Goal: Information Seeking & Learning: Learn about a topic

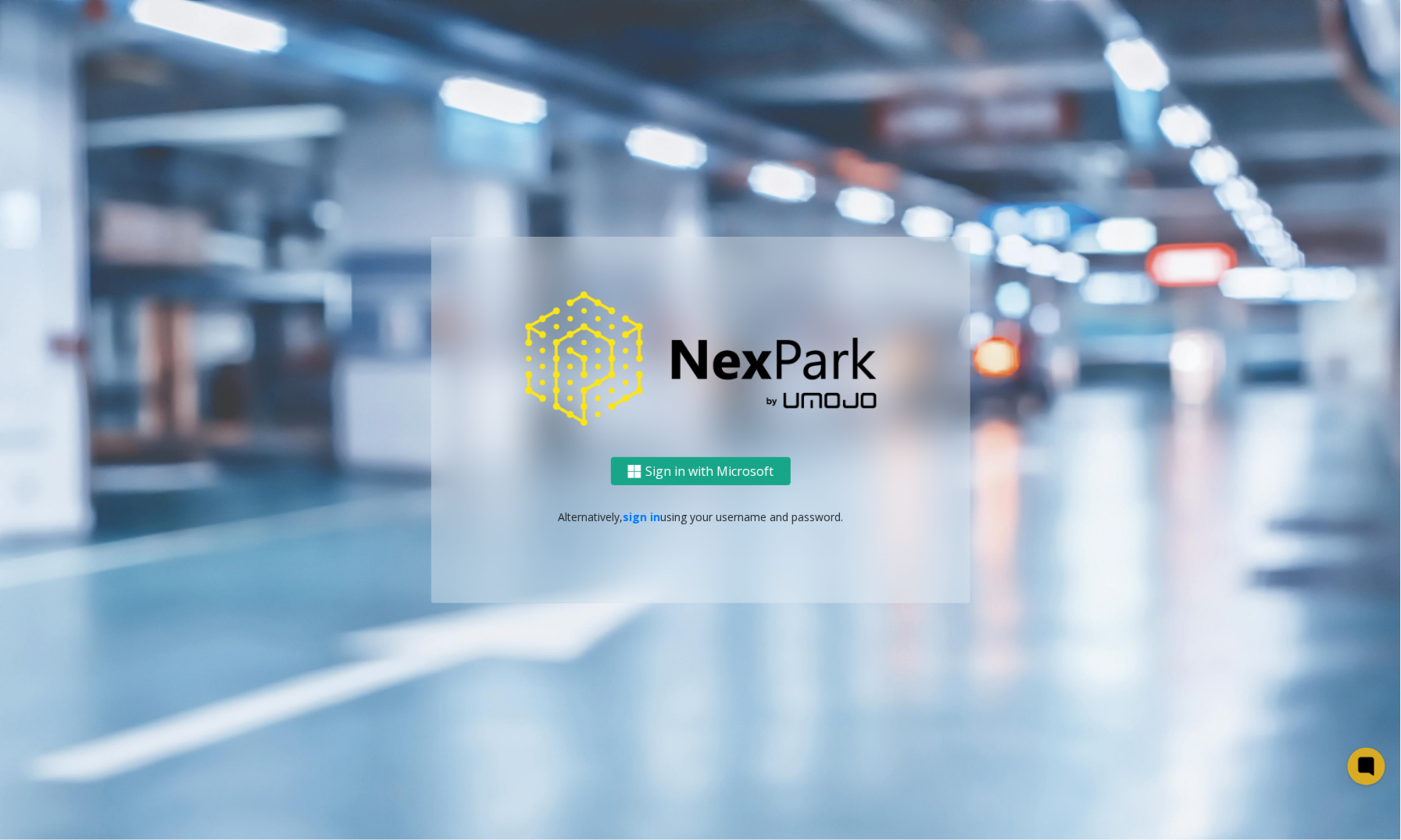
click at [714, 465] on button "Sign in with Microsoft" at bounding box center [701, 470] width 180 height 29
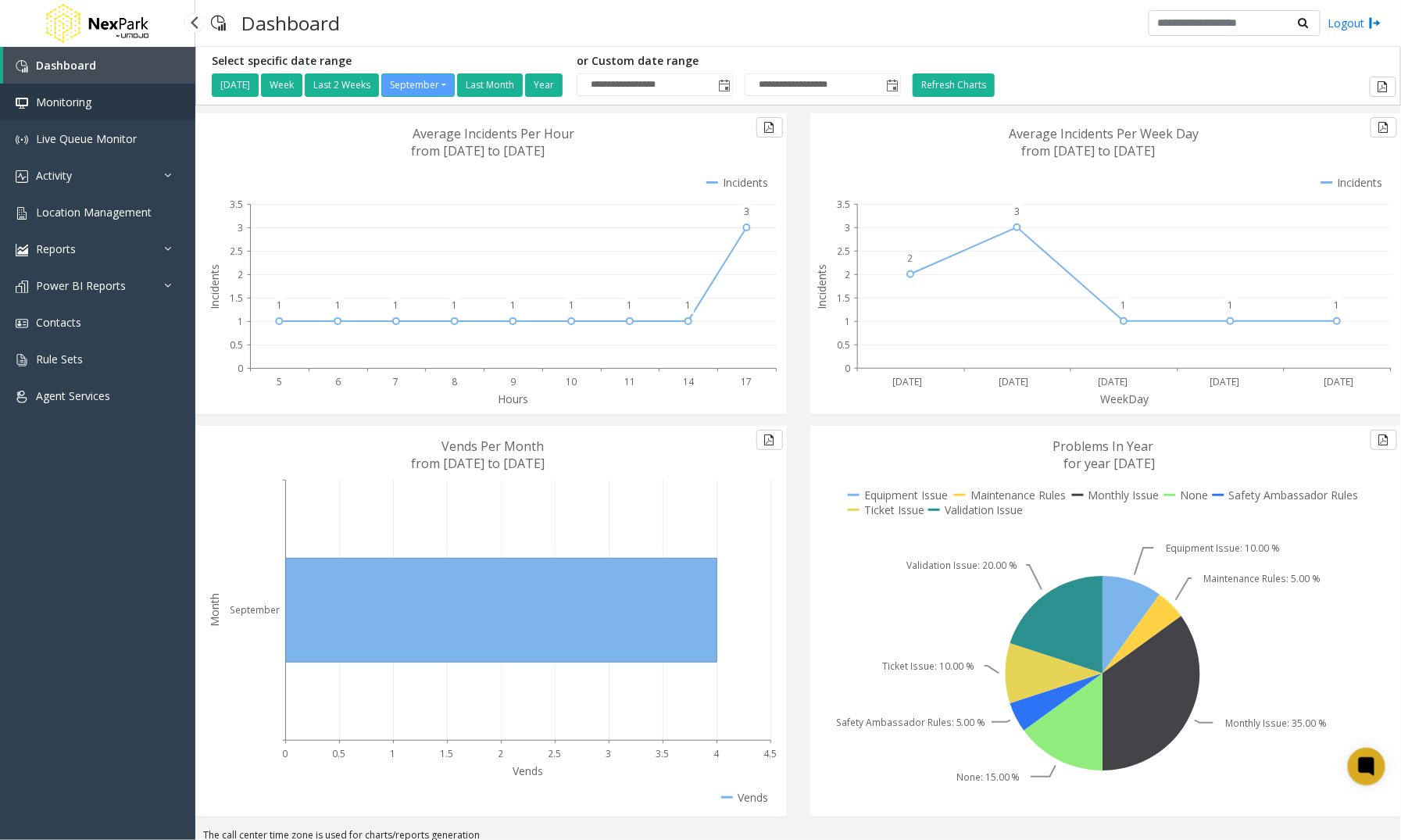
click at [61, 109] on link "Monitoring" at bounding box center [98, 102] width 196 height 37
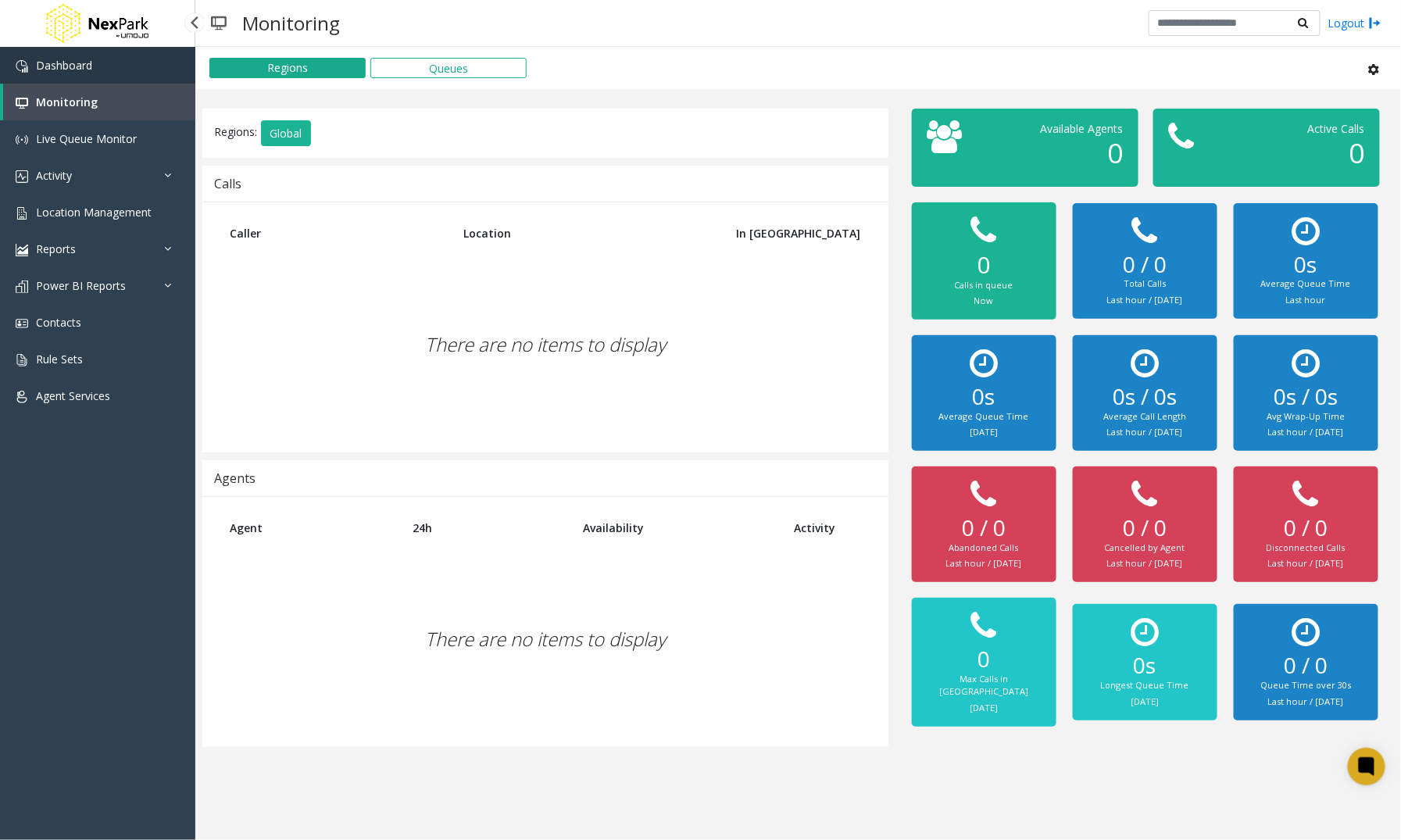
click at [51, 67] on span "Dashboard" at bounding box center [63, 64] width 56 height 15
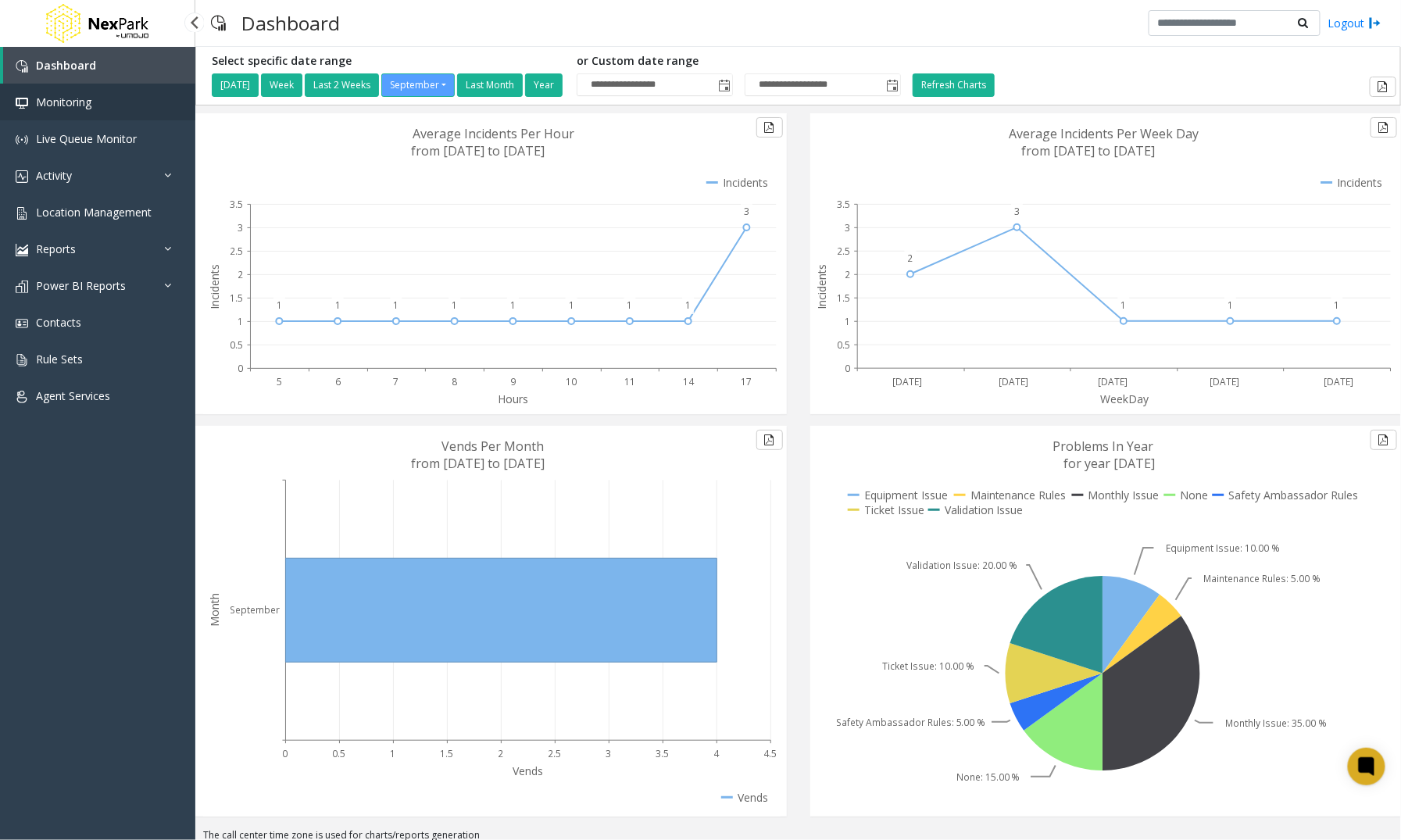
click at [66, 102] on span "Monitoring" at bounding box center [63, 102] width 55 height 15
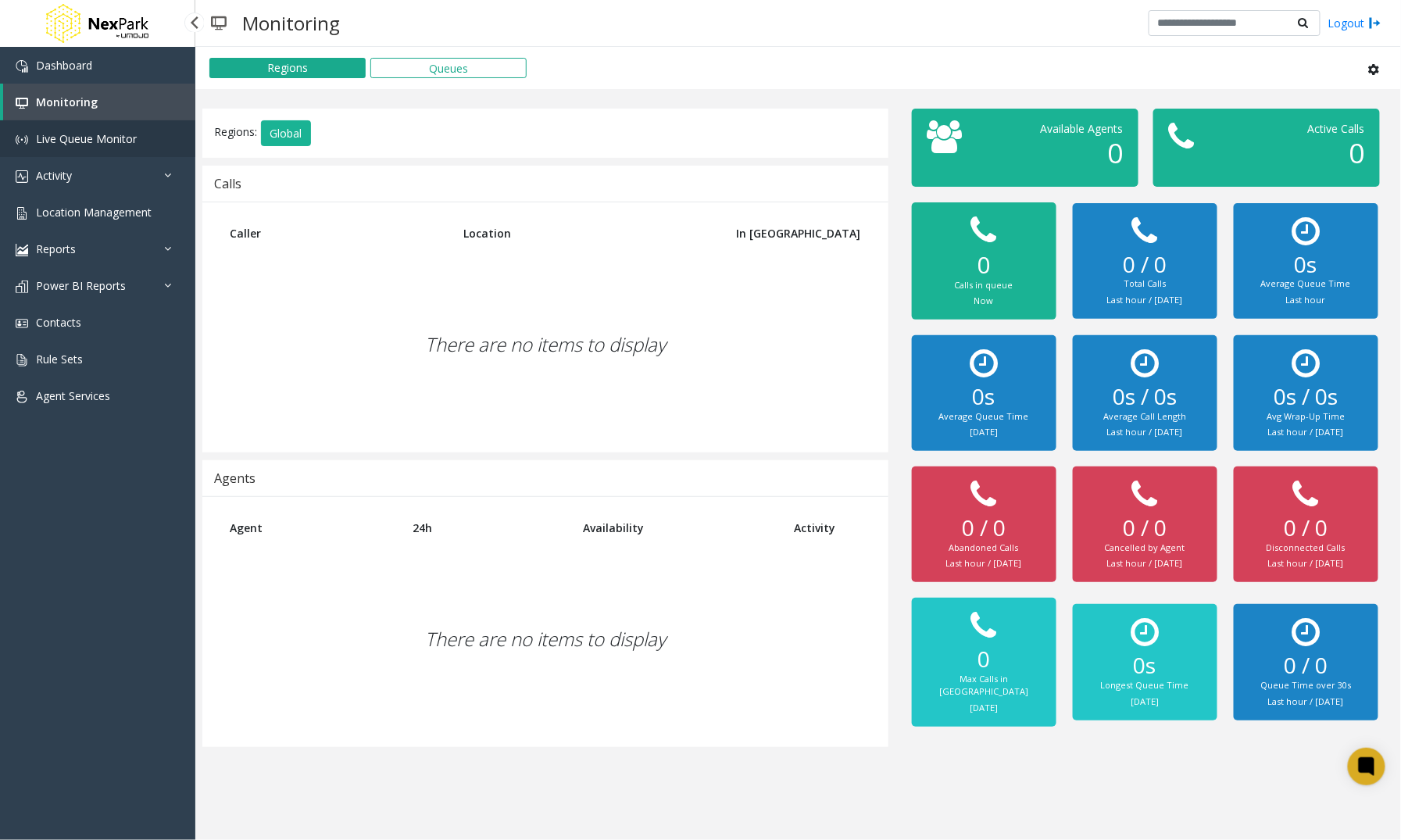
click at [79, 145] on link "Live Queue Monitor" at bounding box center [98, 138] width 196 height 37
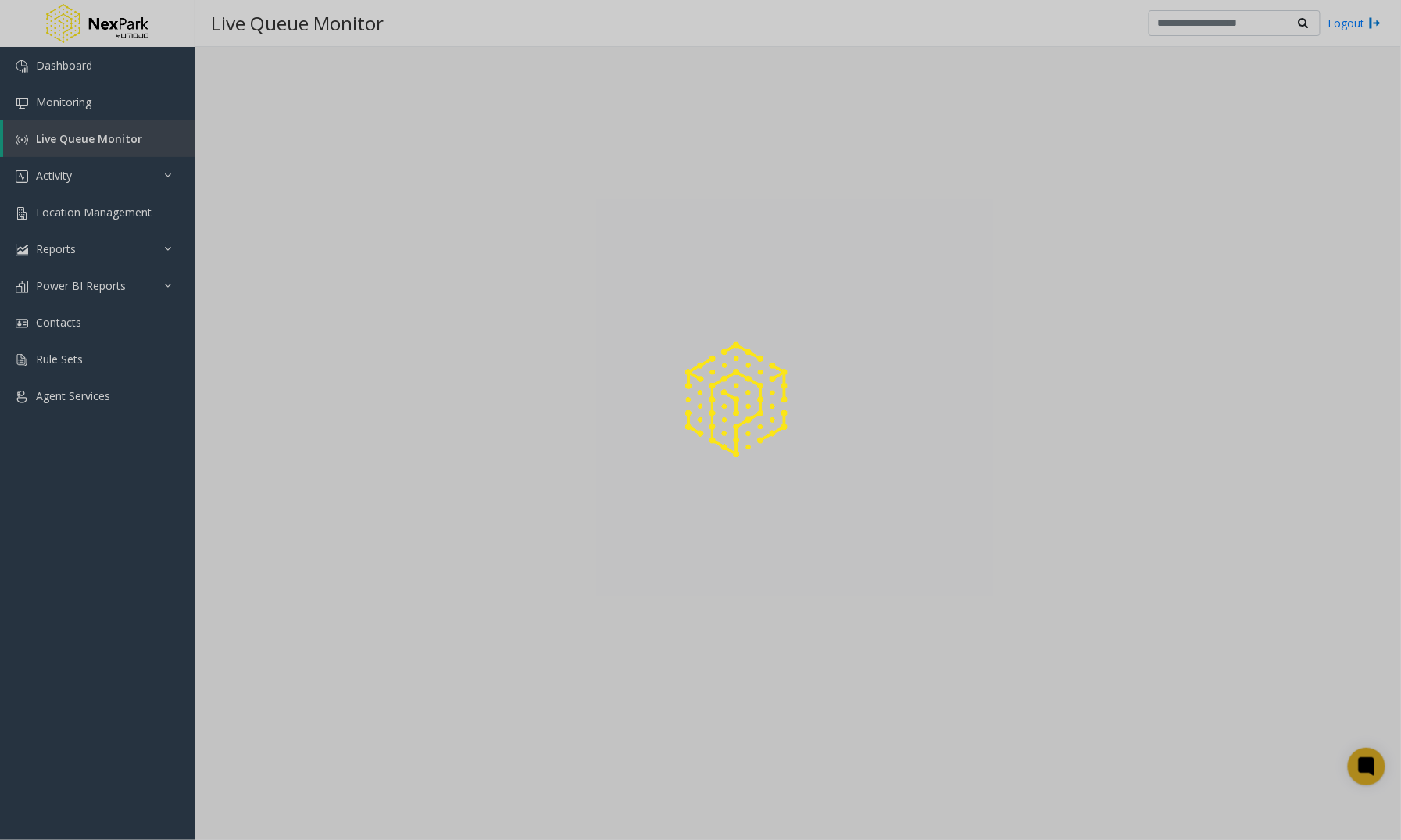
click at [54, 178] on div at bounding box center [700, 420] width 1401 height 840
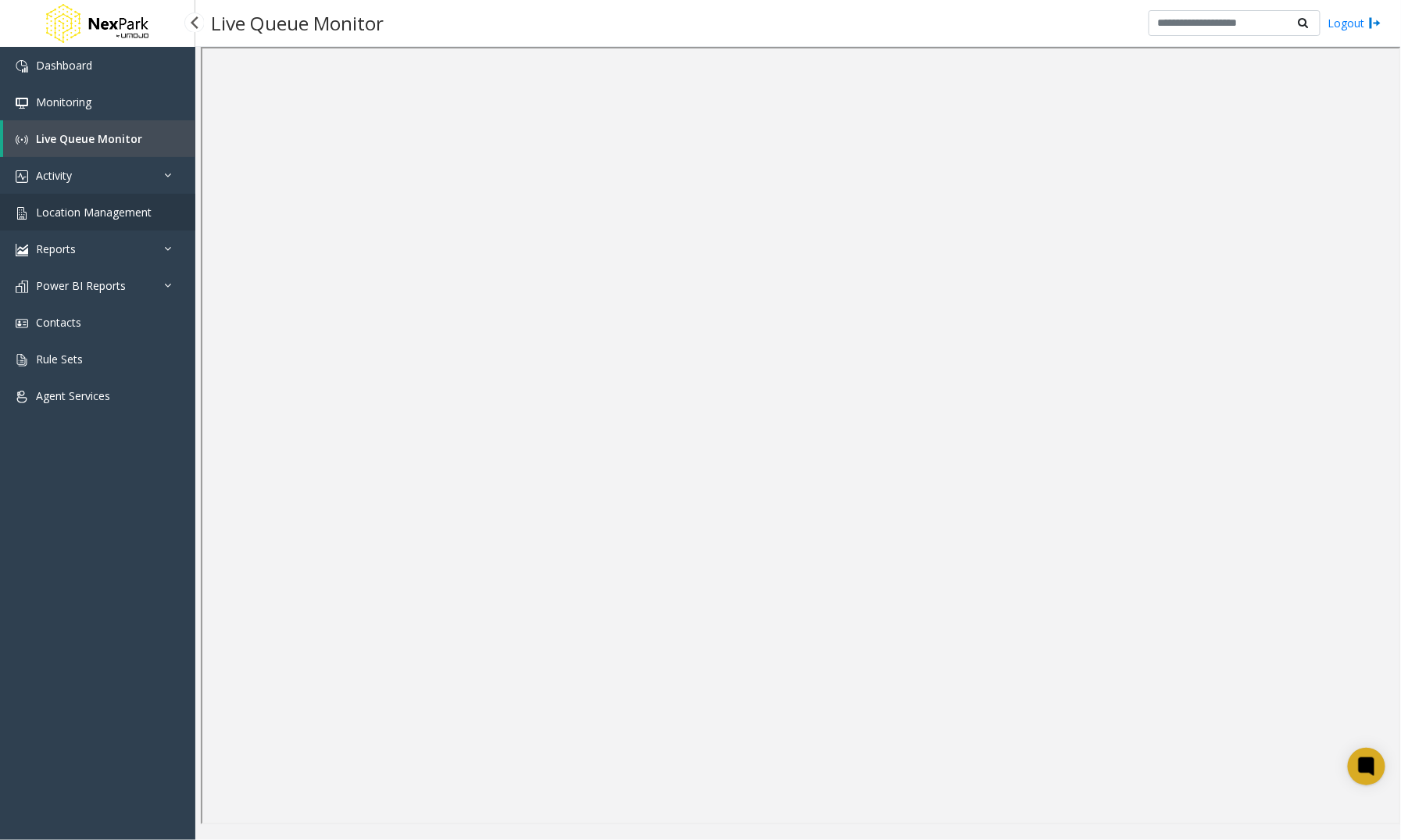
click at [74, 213] on span "Location Management" at bounding box center [93, 211] width 116 height 15
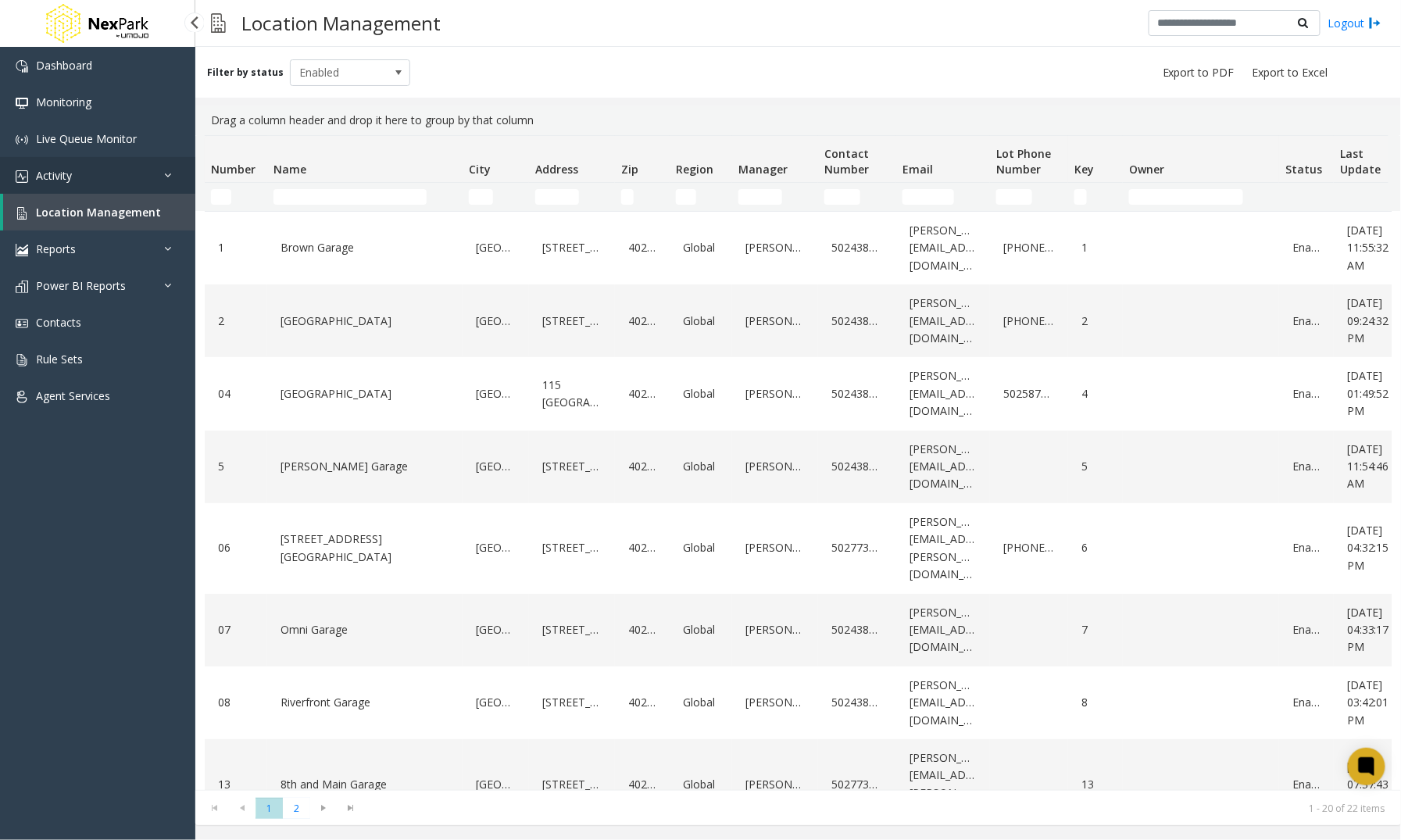
click at [57, 176] on span "Activity" at bounding box center [53, 175] width 36 height 15
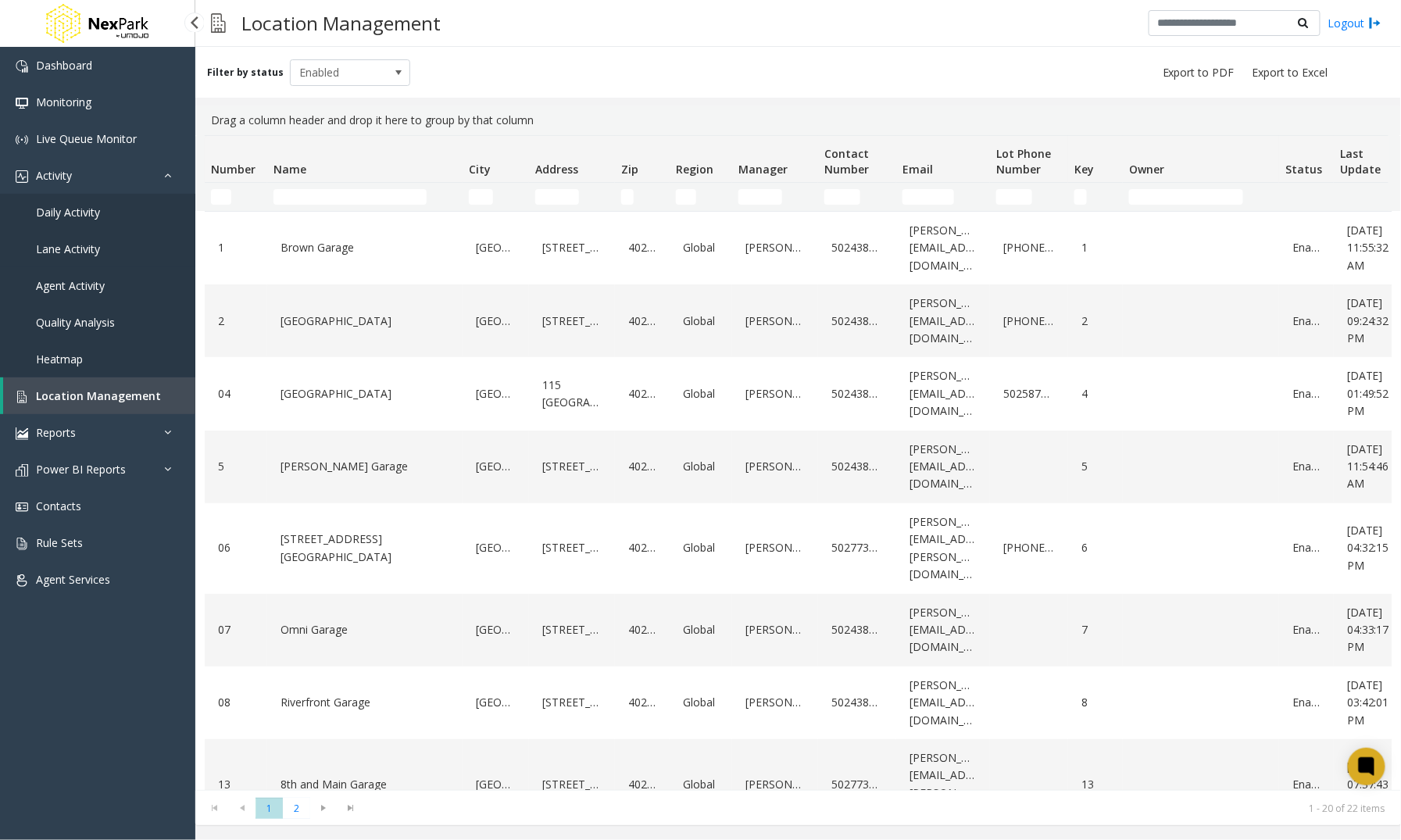
click at [58, 245] on span "Lane Activity" at bounding box center [67, 248] width 64 height 15
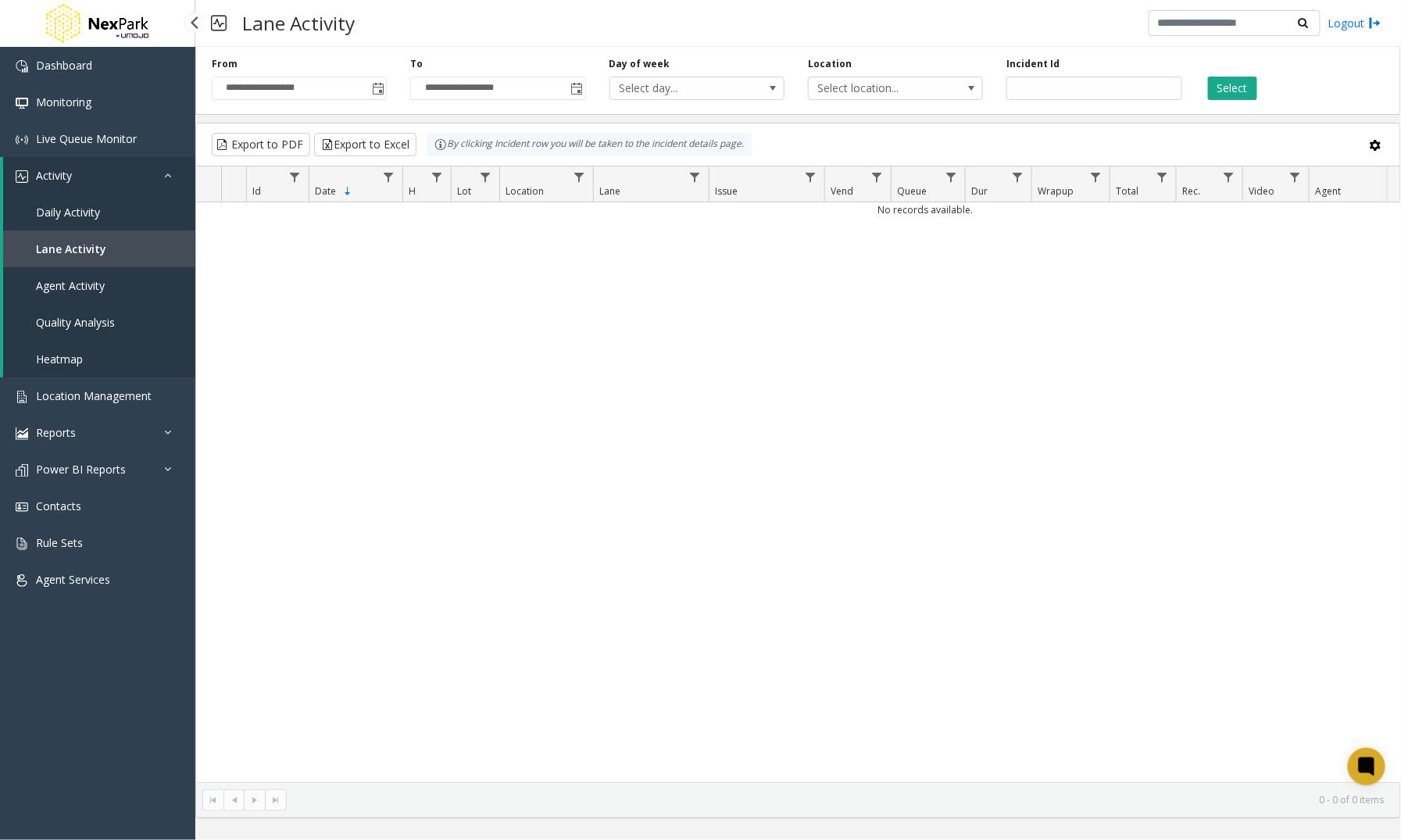
click at [65, 210] on span "Daily Activity" at bounding box center [67, 211] width 64 height 15
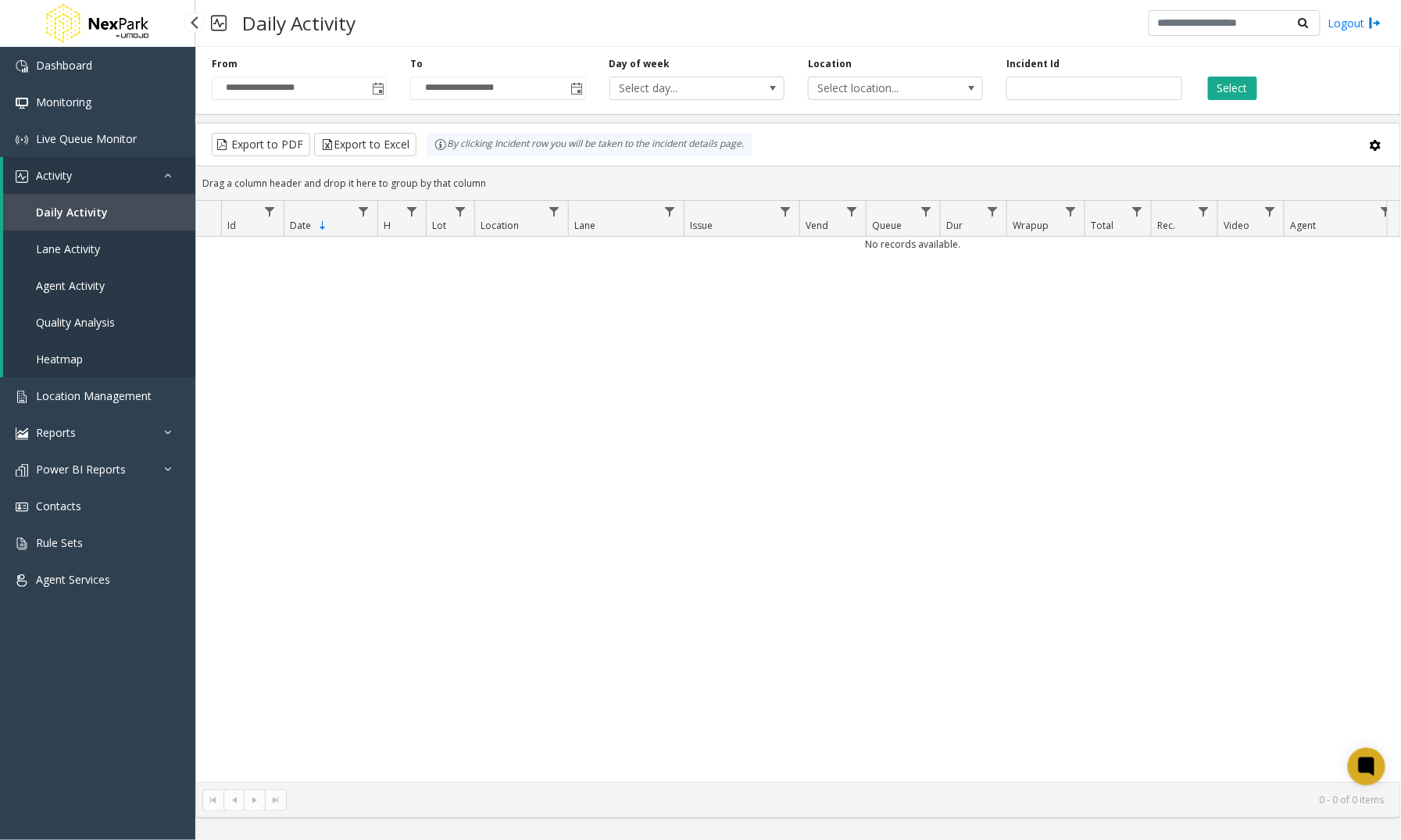
click at [57, 172] on span "Activity" at bounding box center [53, 175] width 36 height 15
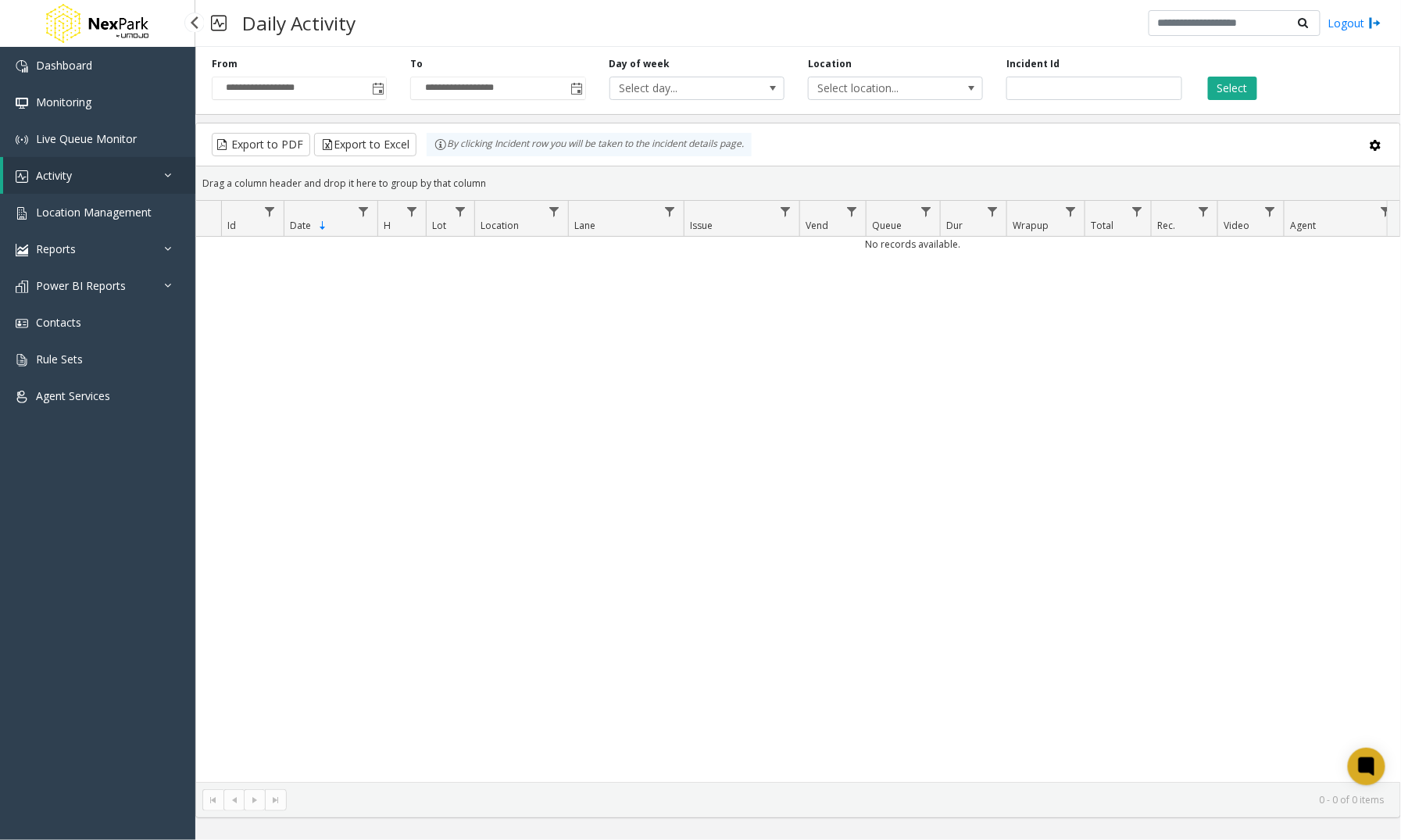
click at [53, 177] on span "Activity" at bounding box center [53, 175] width 36 height 15
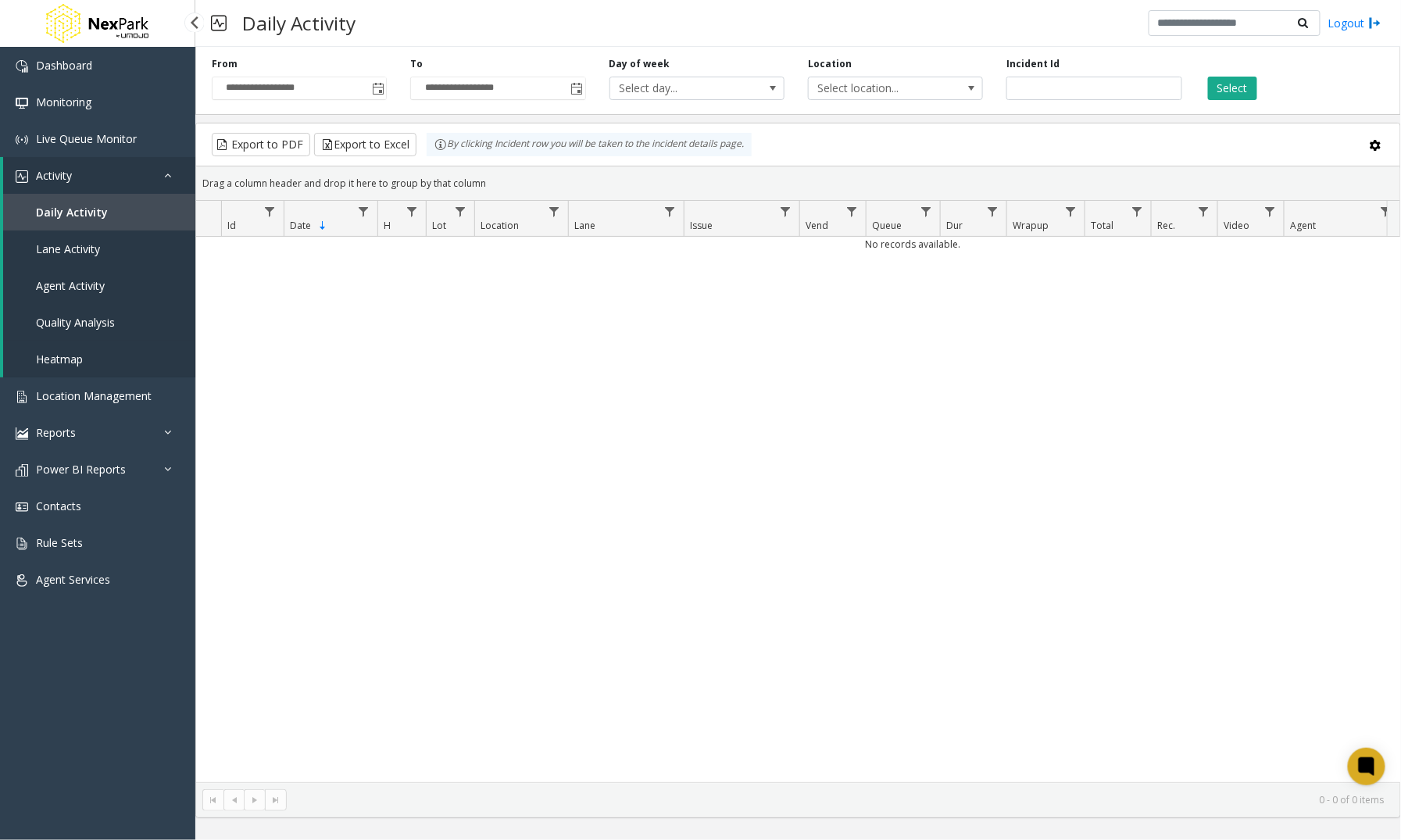
click at [72, 357] on span "Heatmap" at bounding box center [58, 359] width 46 height 15
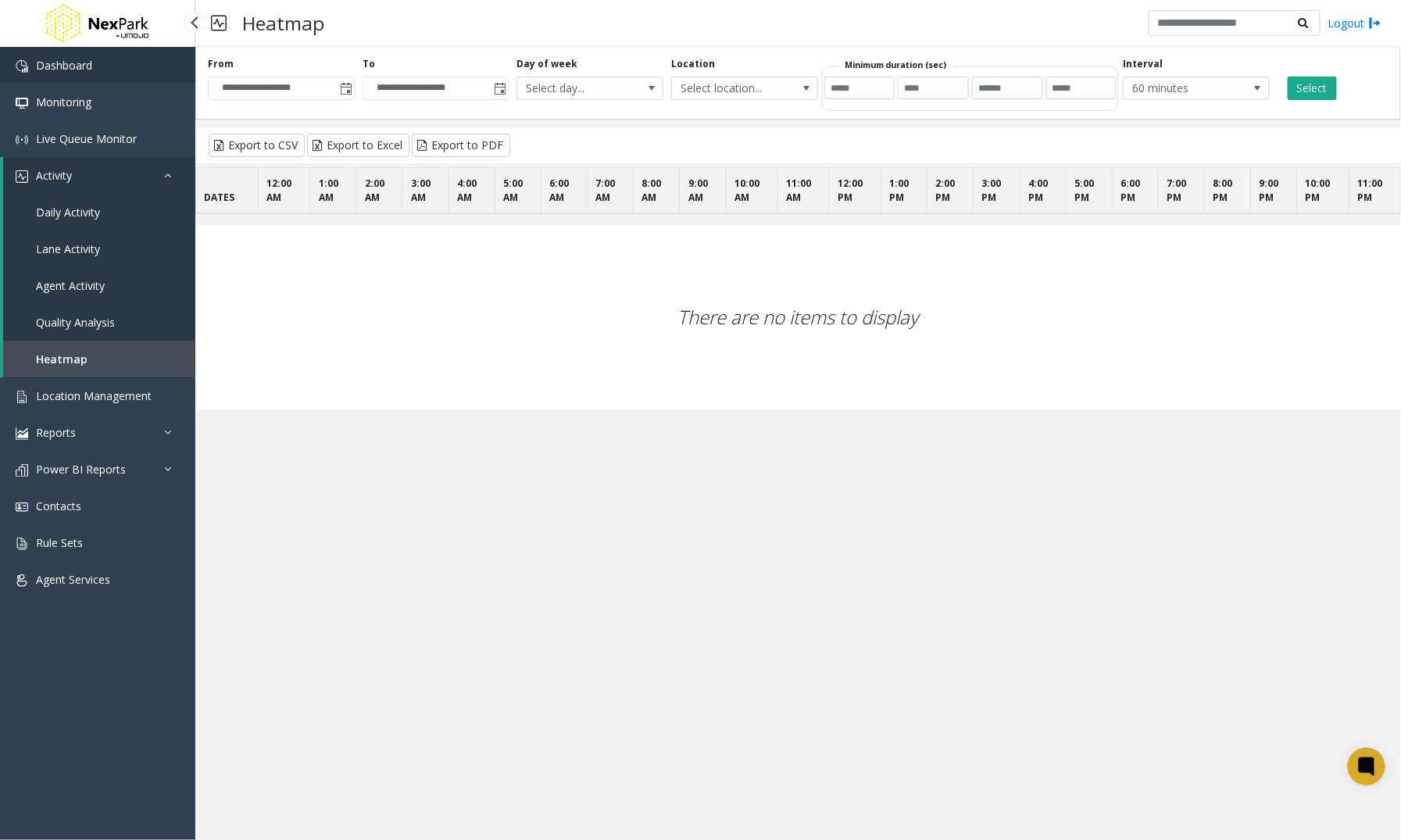
click at [78, 65] on span "Dashboard" at bounding box center [63, 64] width 56 height 15
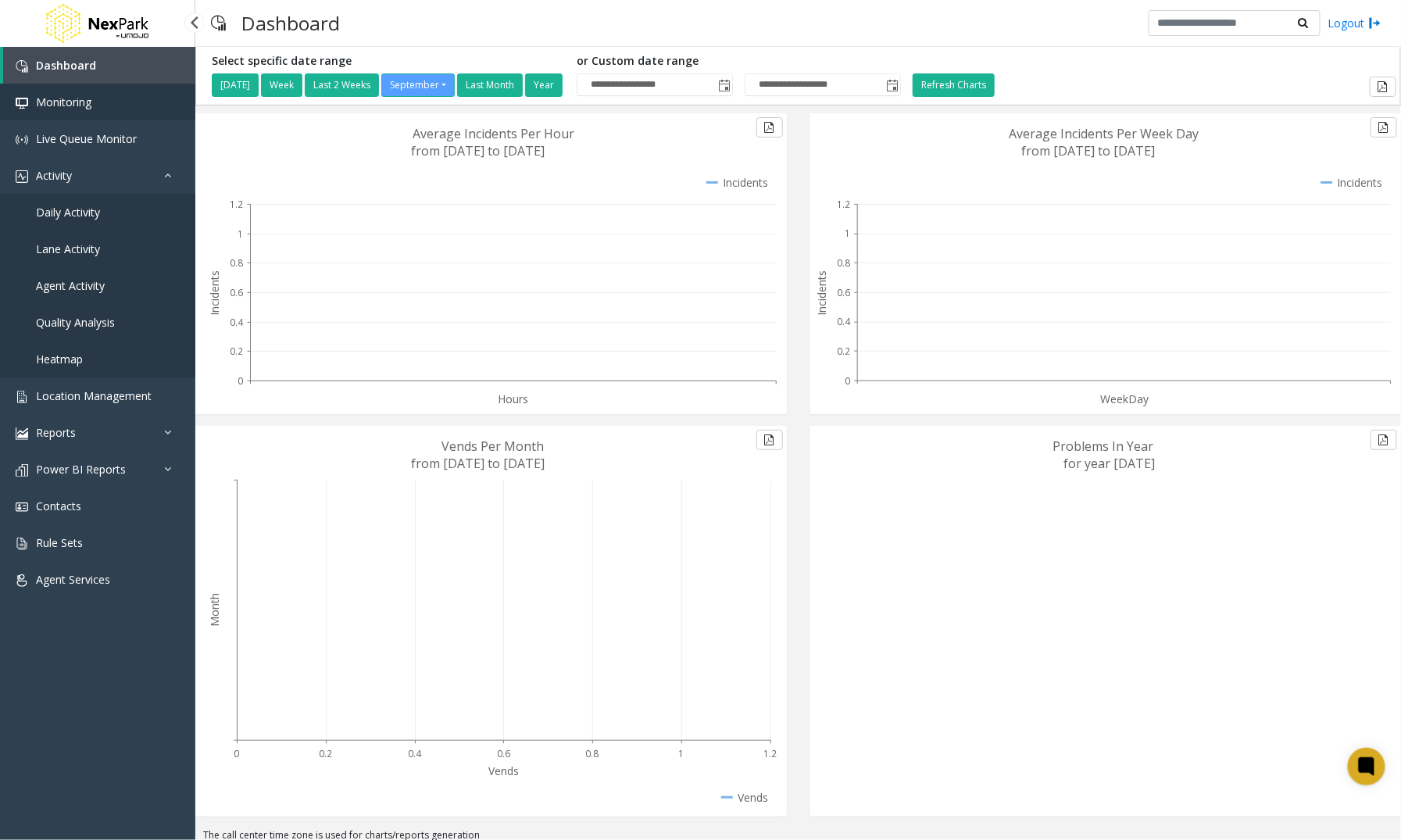
click at [58, 99] on span "Monitoring" at bounding box center [63, 102] width 55 height 15
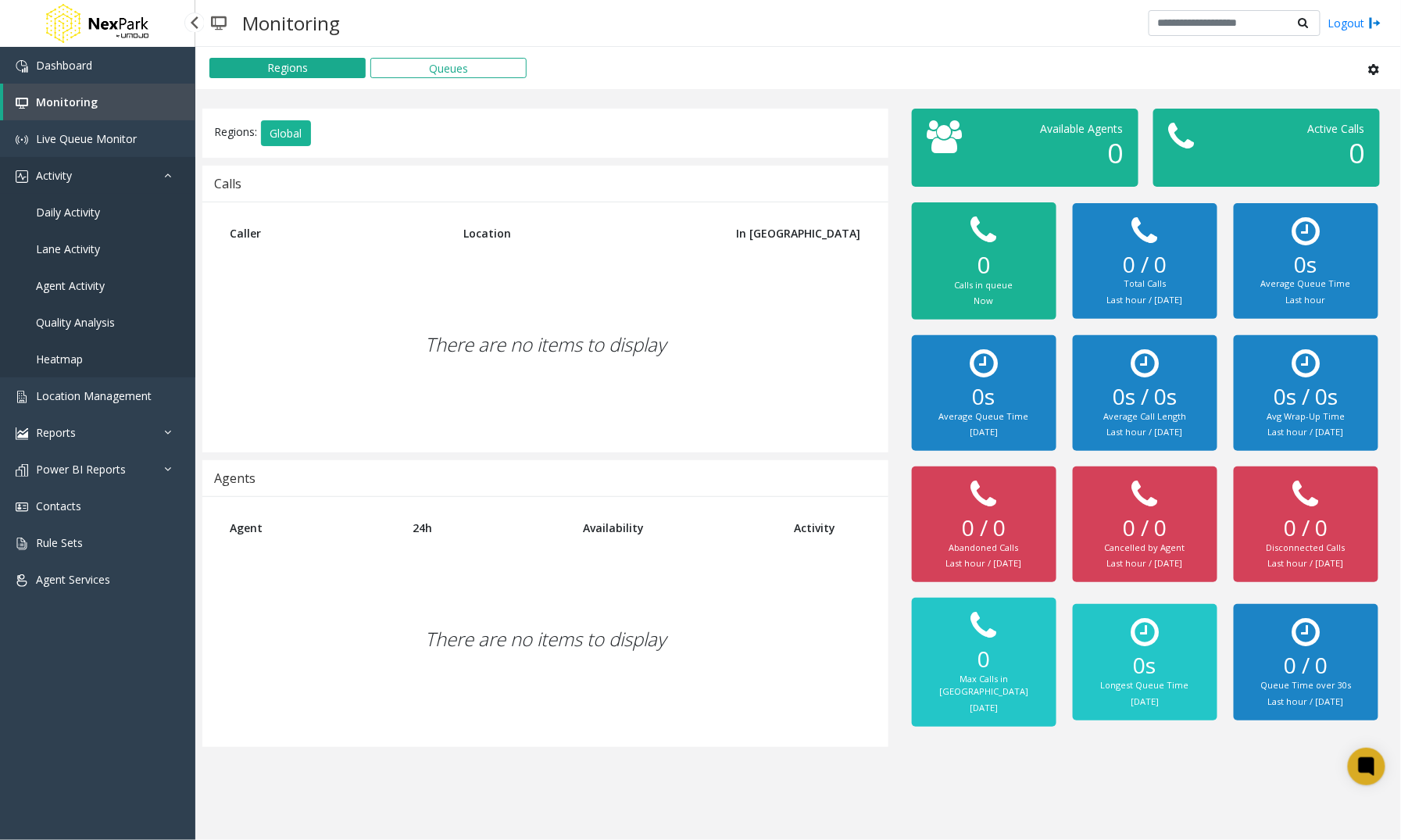
click at [55, 175] on span "Activity" at bounding box center [53, 175] width 36 height 15
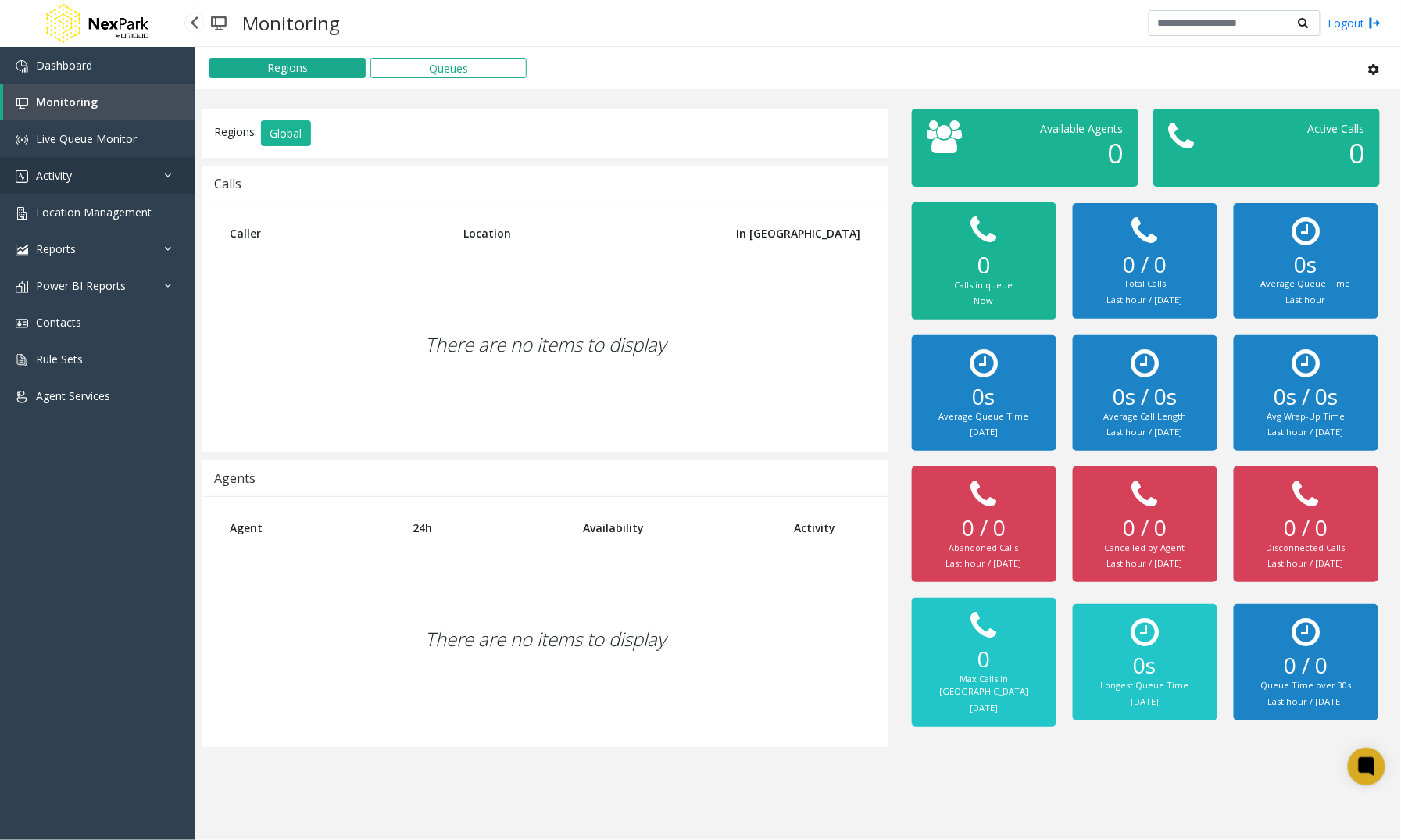
click at [55, 175] on span "Activity" at bounding box center [53, 175] width 36 height 15
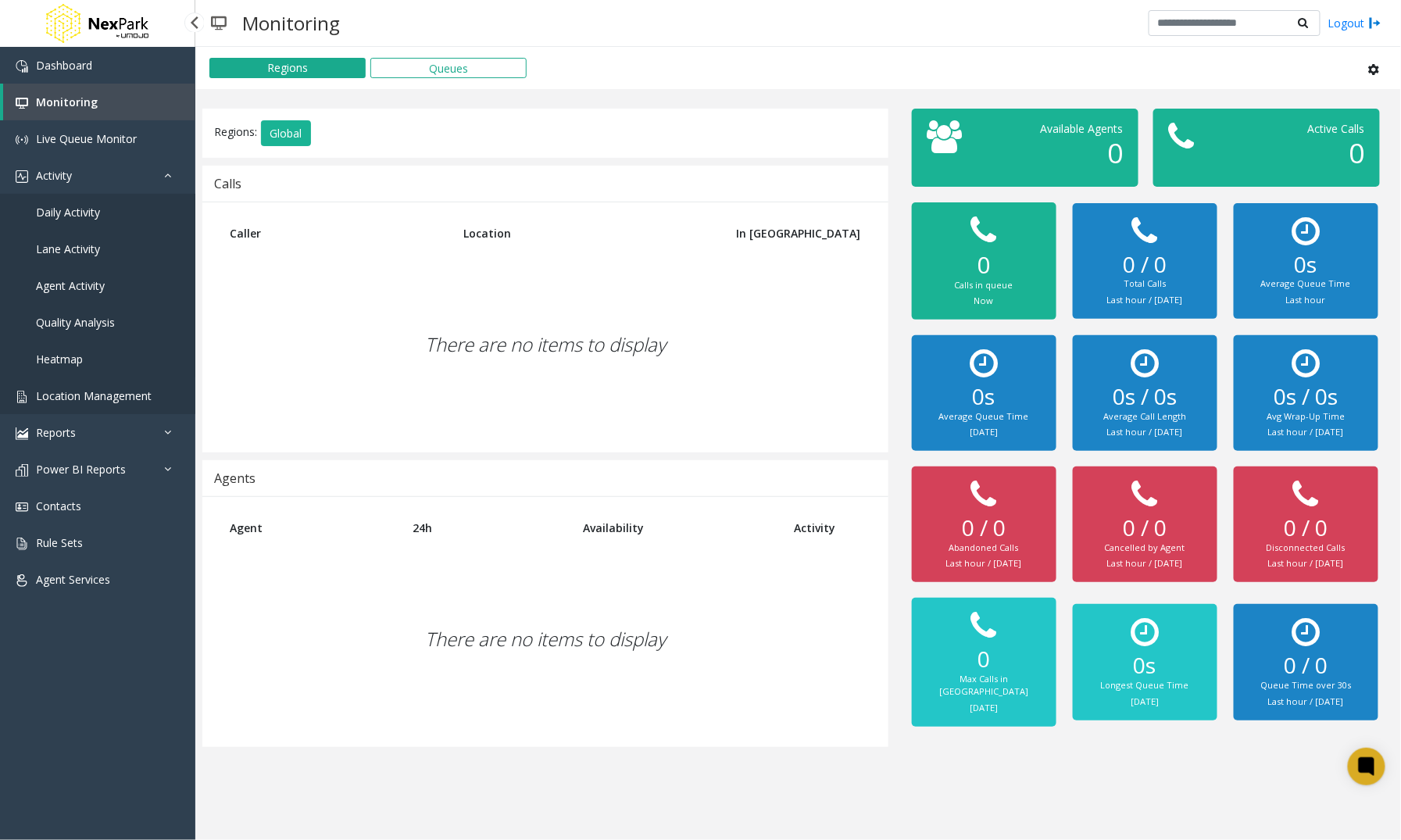
click at [67, 394] on span "Location Management" at bounding box center [93, 395] width 116 height 15
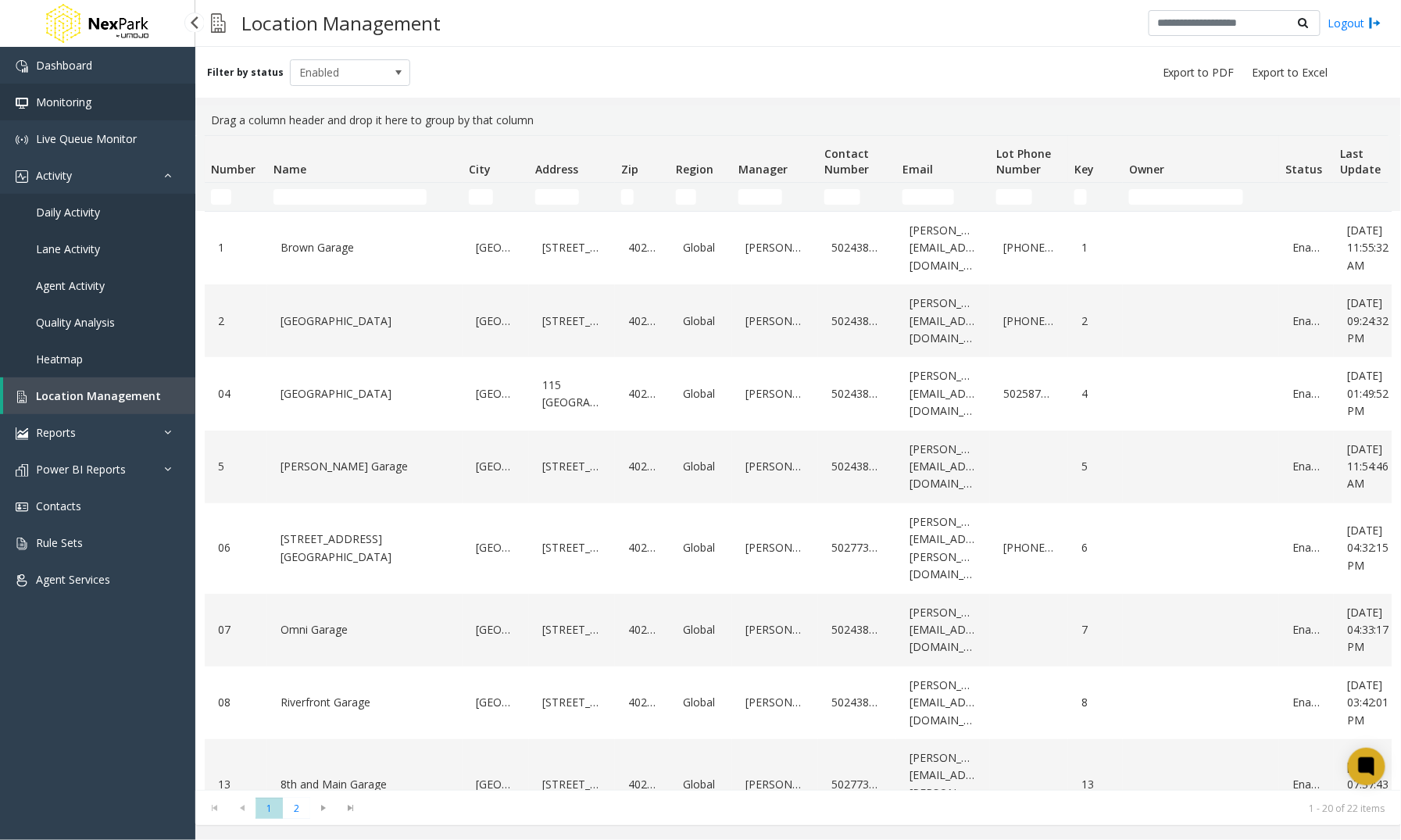
click at [49, 97] on span "Monitoring" at bounding box center [63, 102] width 55 height 15
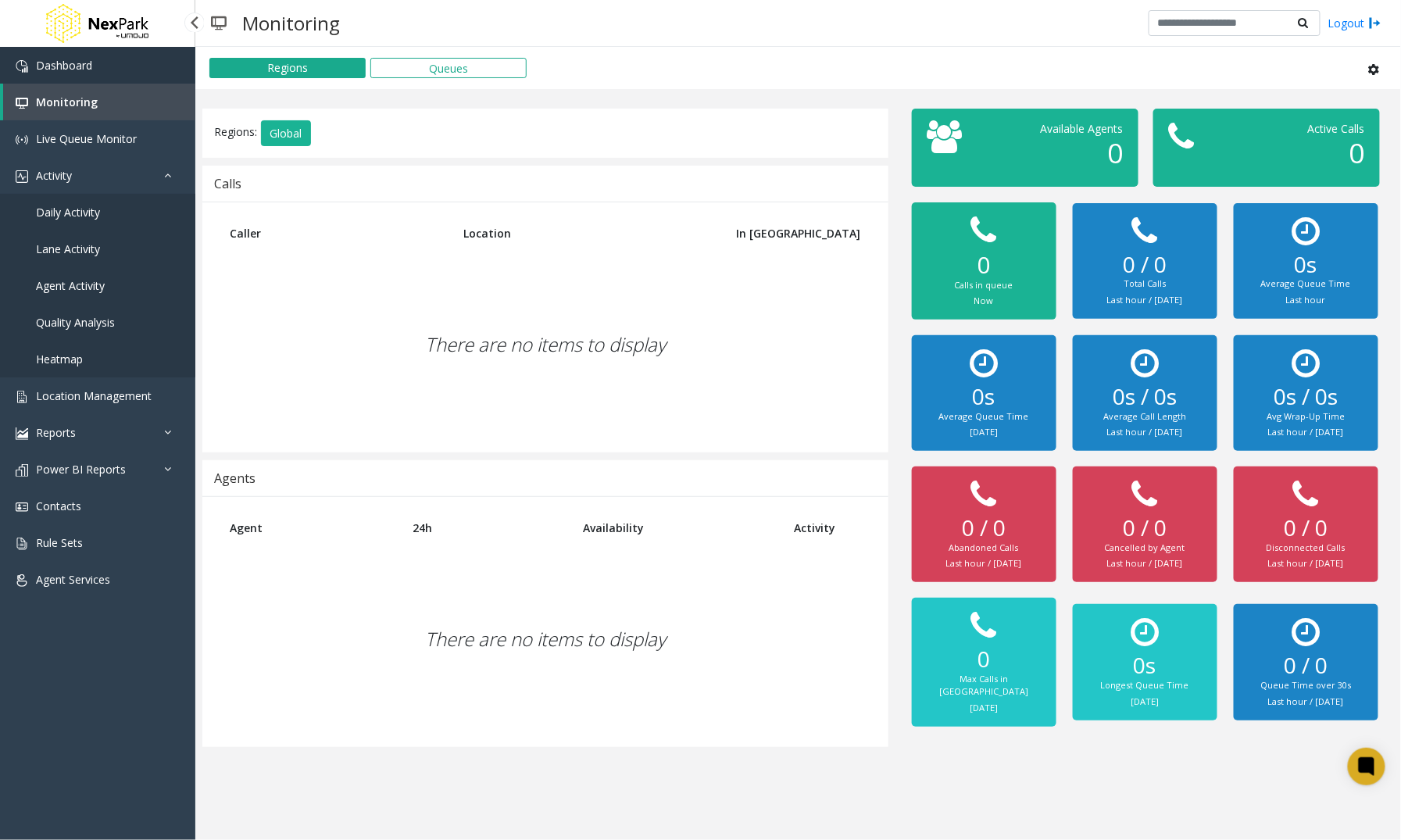
click at [58, 65] on span "Dashboard" at bounding box center [63, 64] width 56 height 15
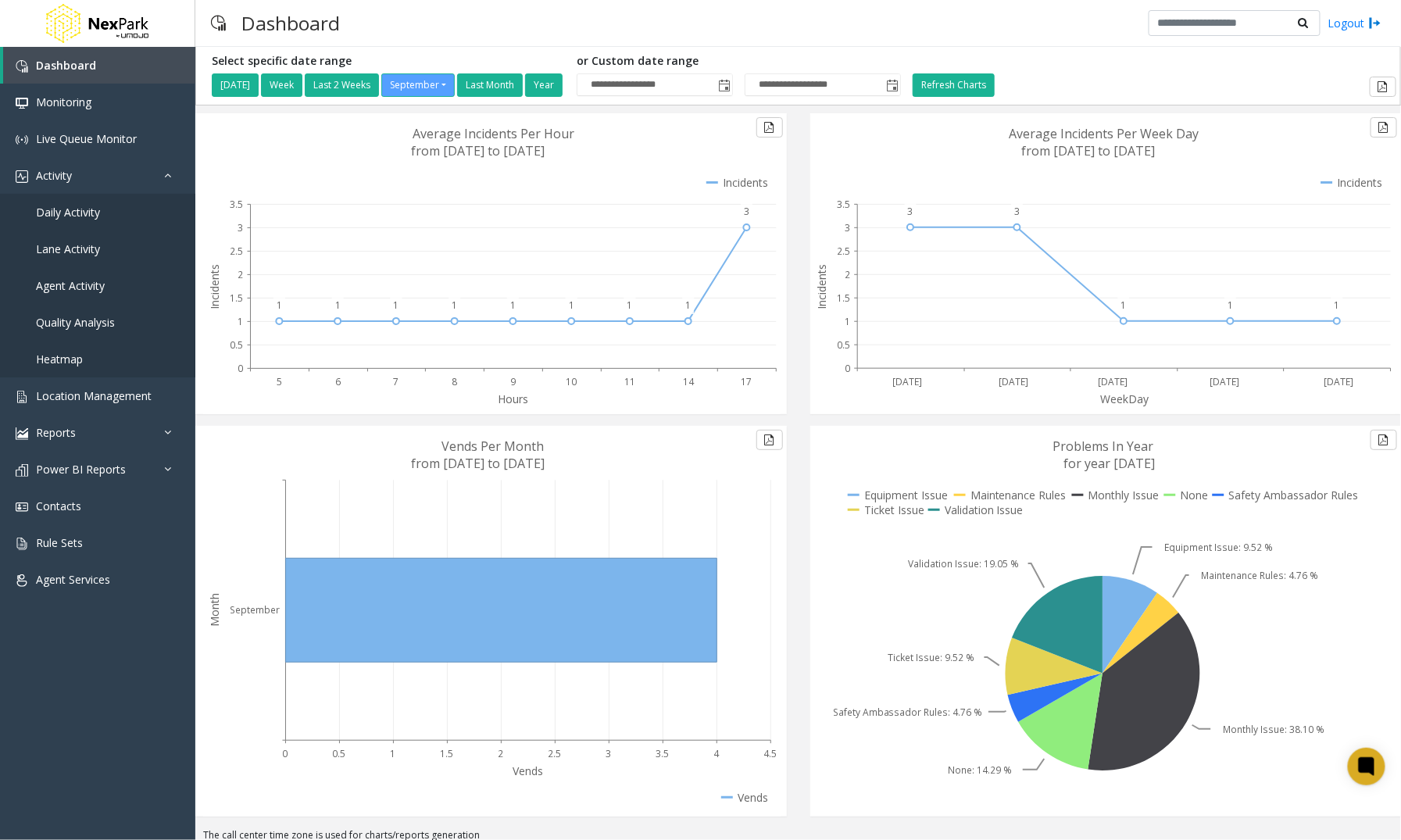
click at [9, 361] on link "Heatmap" at bounding box center [98, 359] width 196 height 37
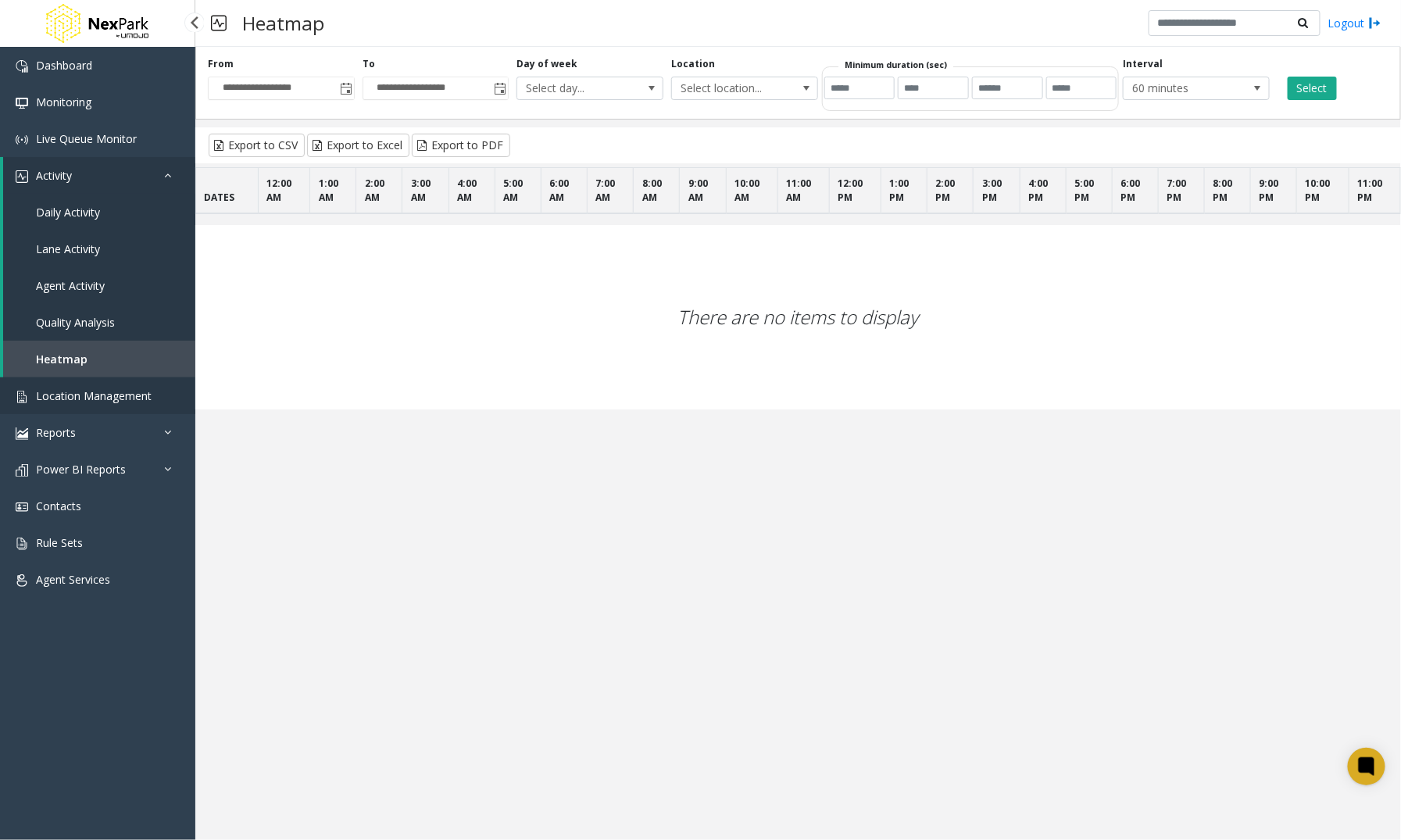
click at [6, 380] on link "Location Management" at bounding box center [98, 395] width 196 height 37
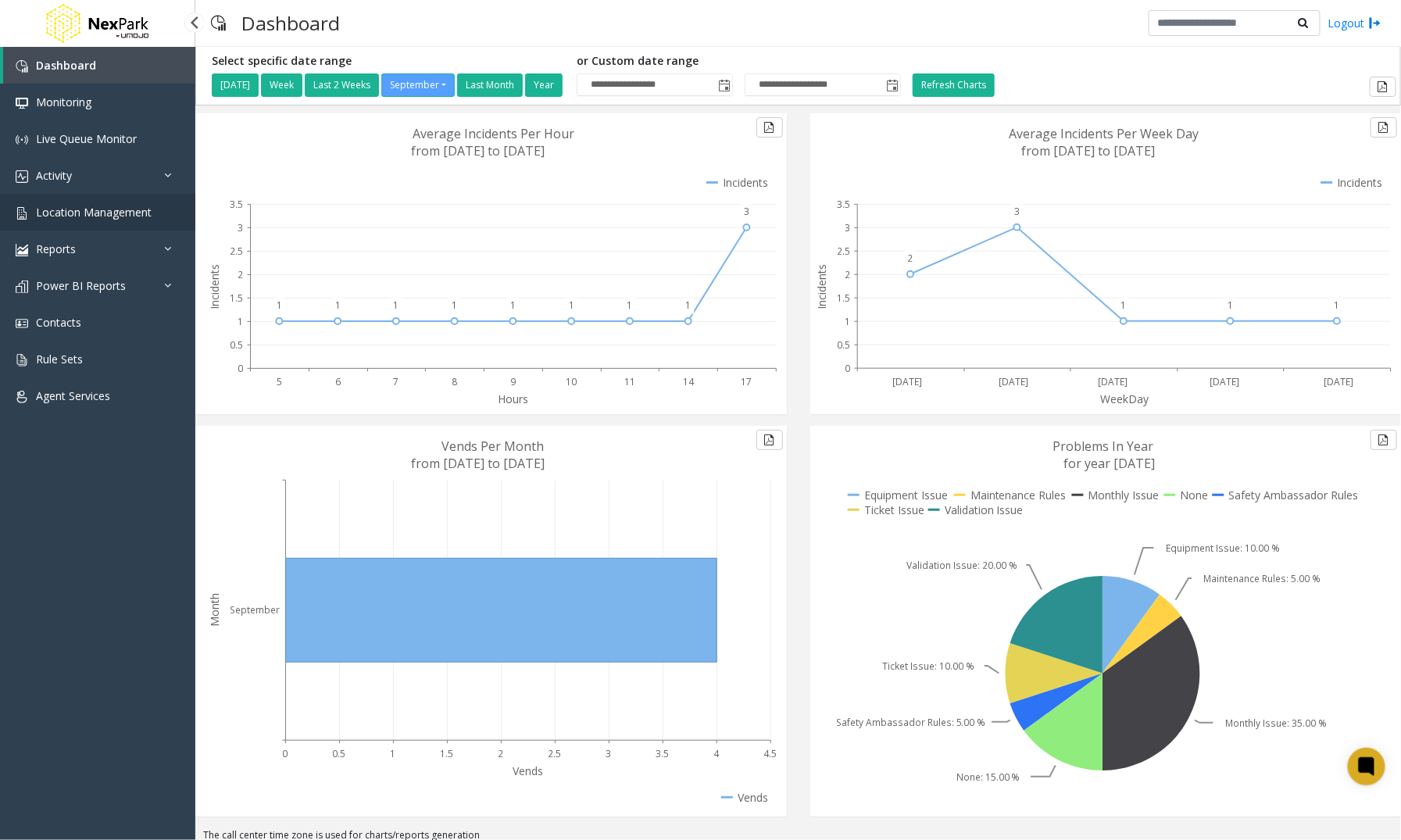
click at [68, 217] on span "Location Management" at bounding box center [93, 211] width 116 height 15
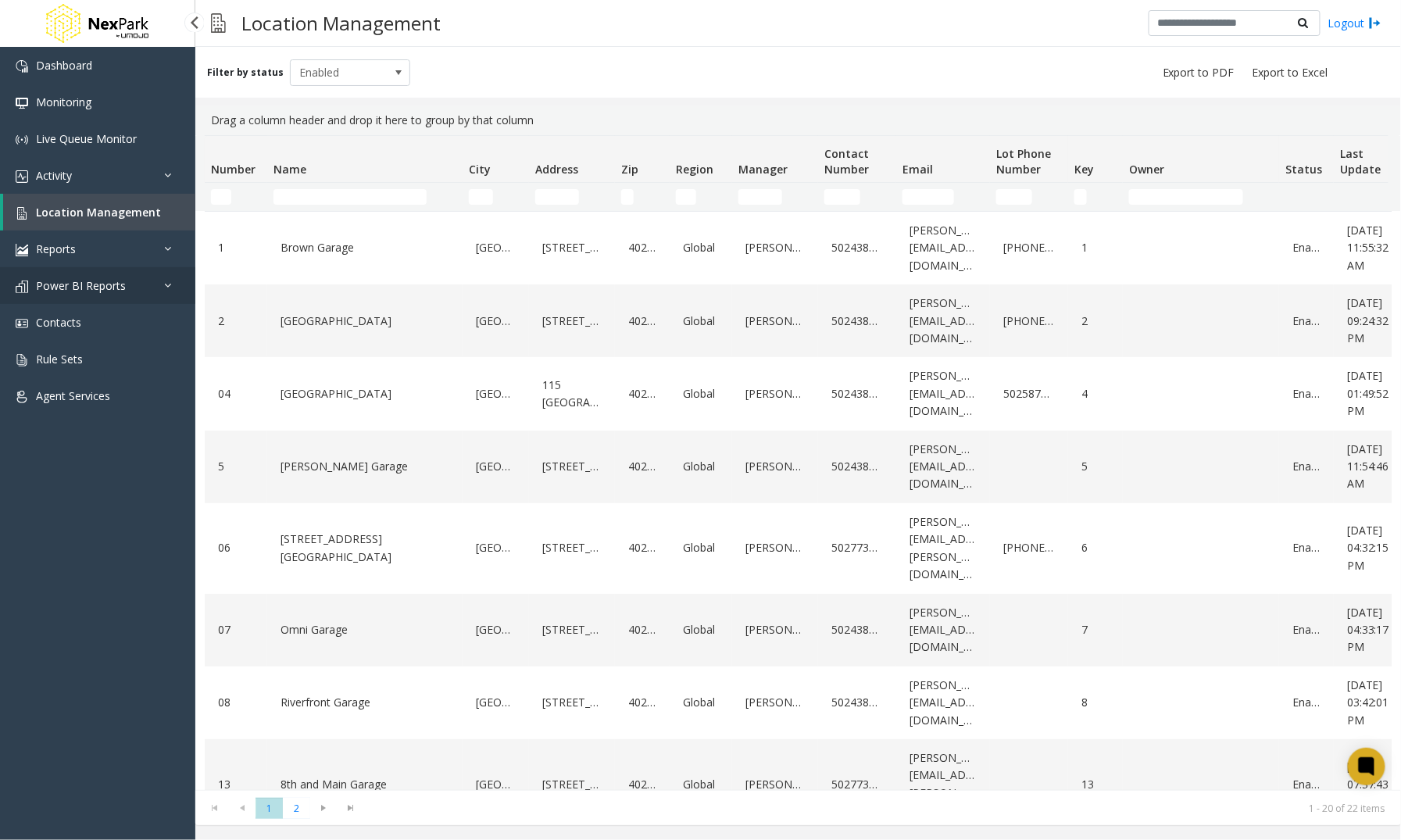
click at [61, 292] on span "Power BI Reports" at bounding box center [80, 285] width 90 height 15
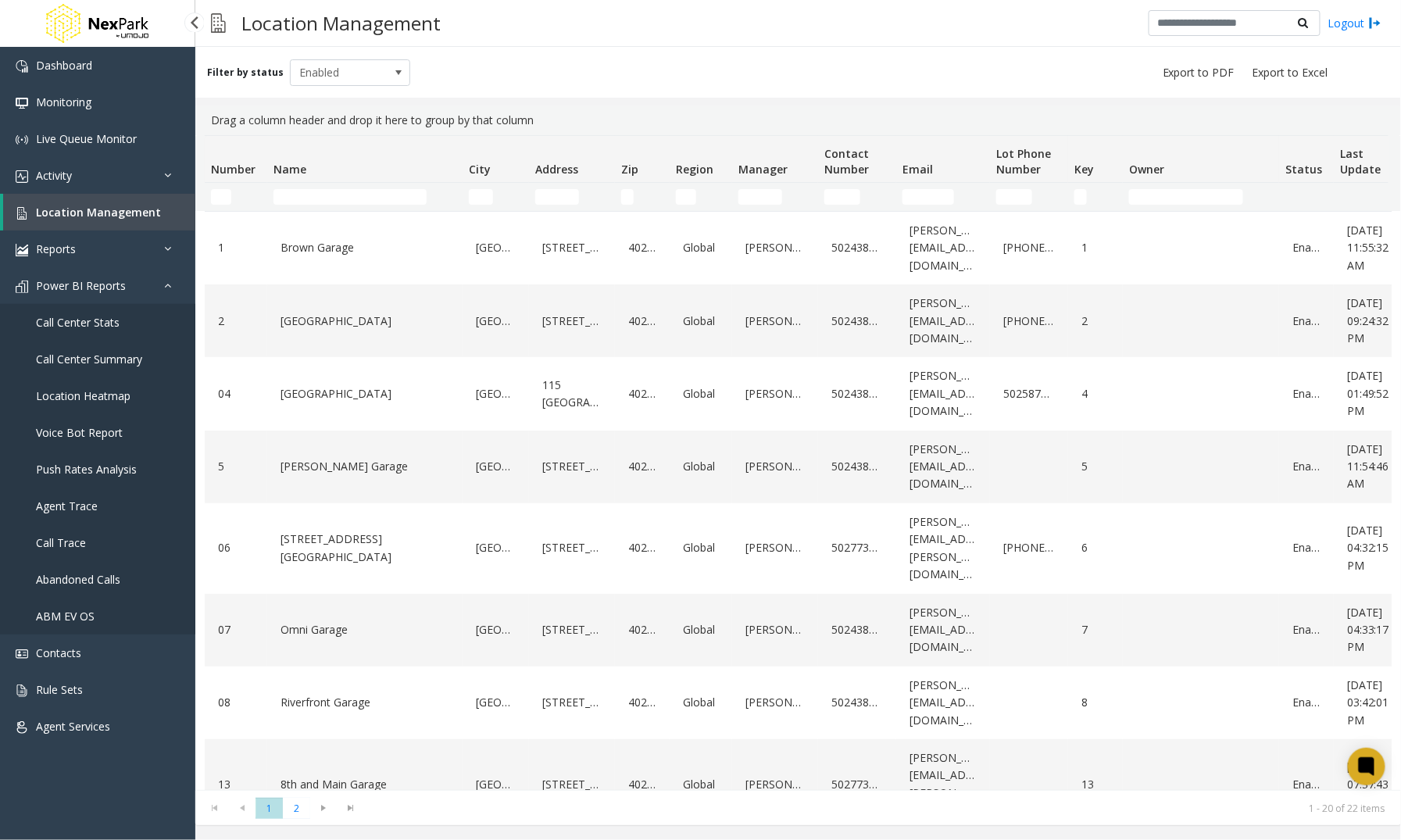
click at [67, 325] on span "Call Center Stats" at bounding box center [77, 321] width 84 height 15
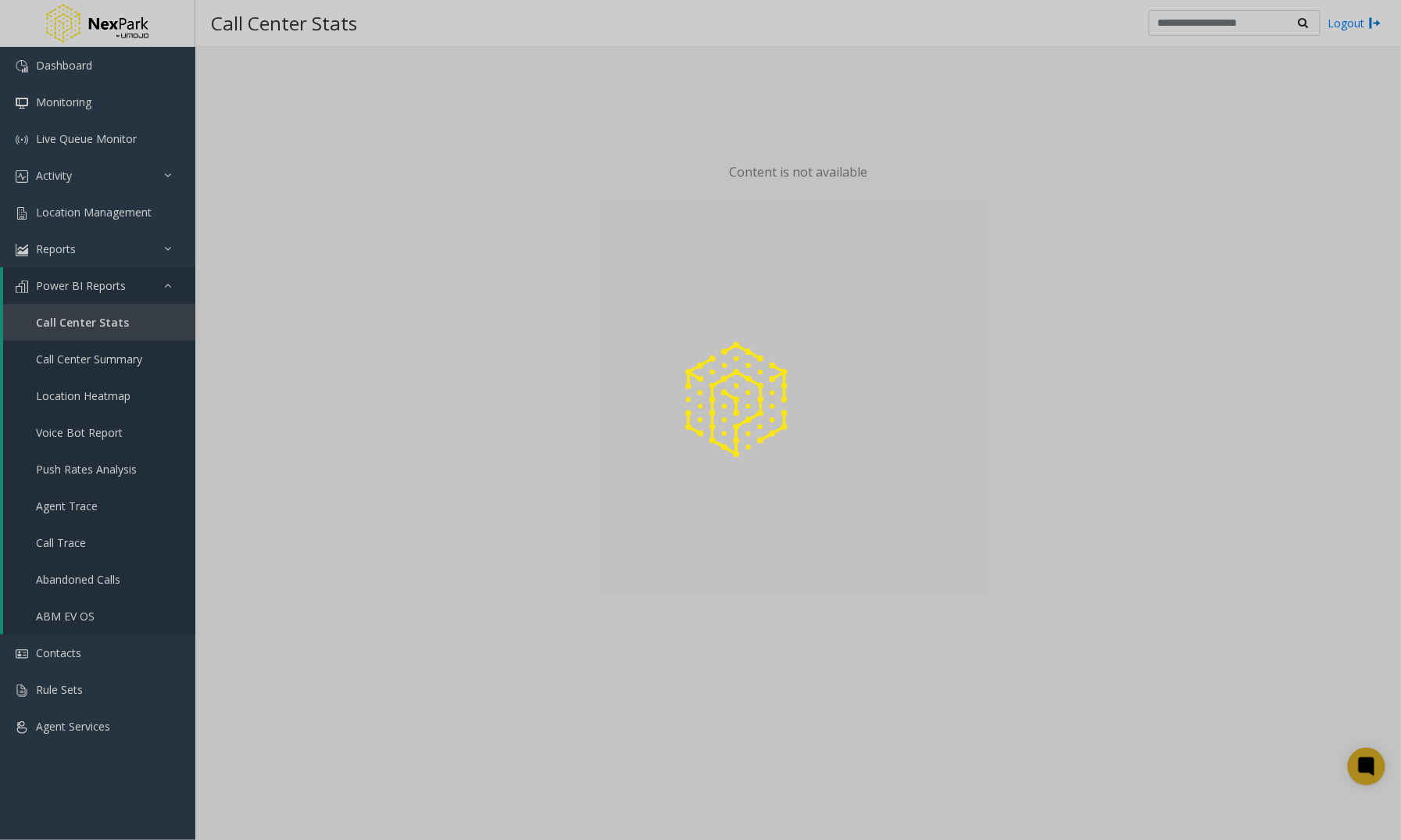
click at [103, 356] on div at bounding box center [700, 420] width 1401 height 840
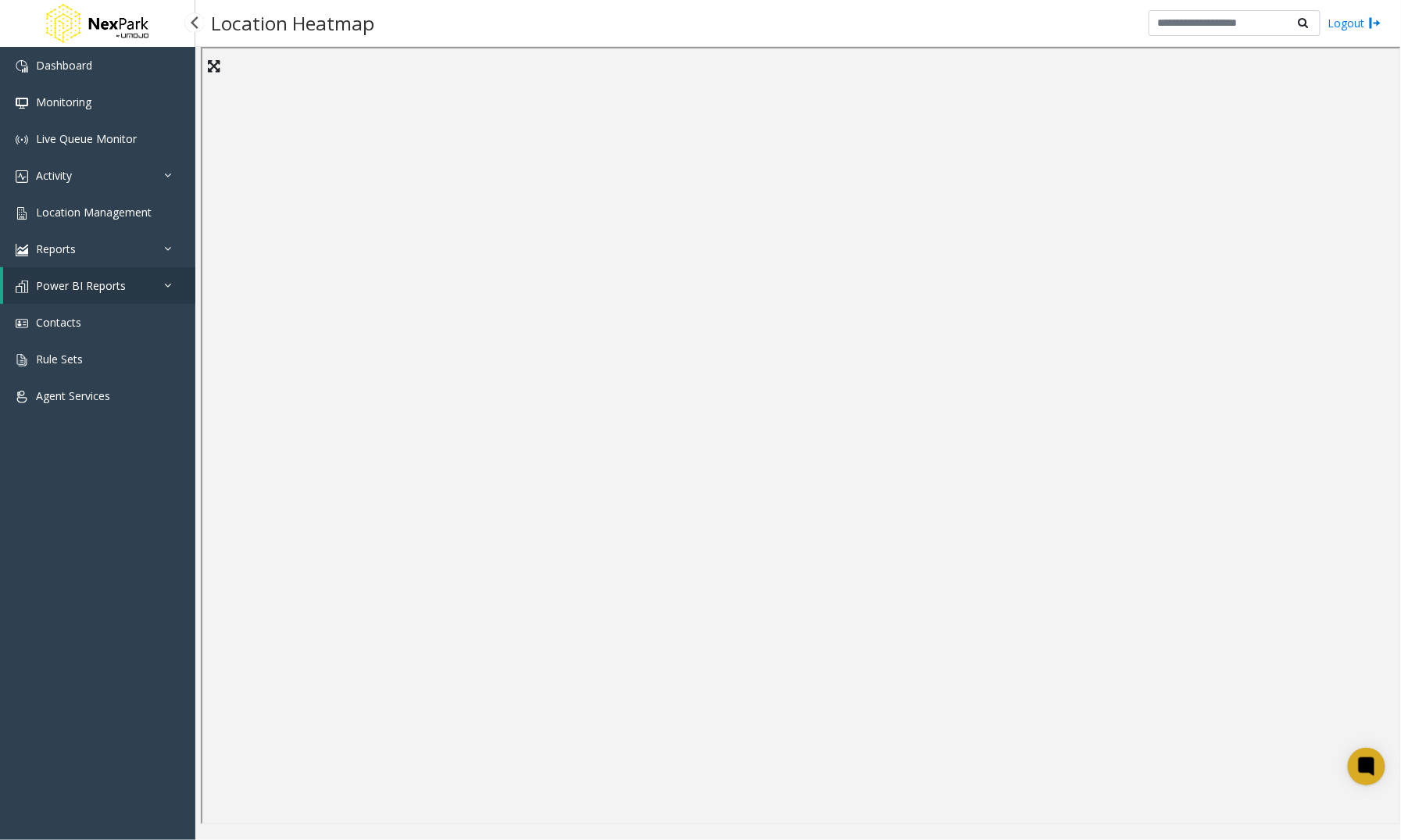
click at [168, 286] on icon at bounding box center [172, 285] width 16 height 11
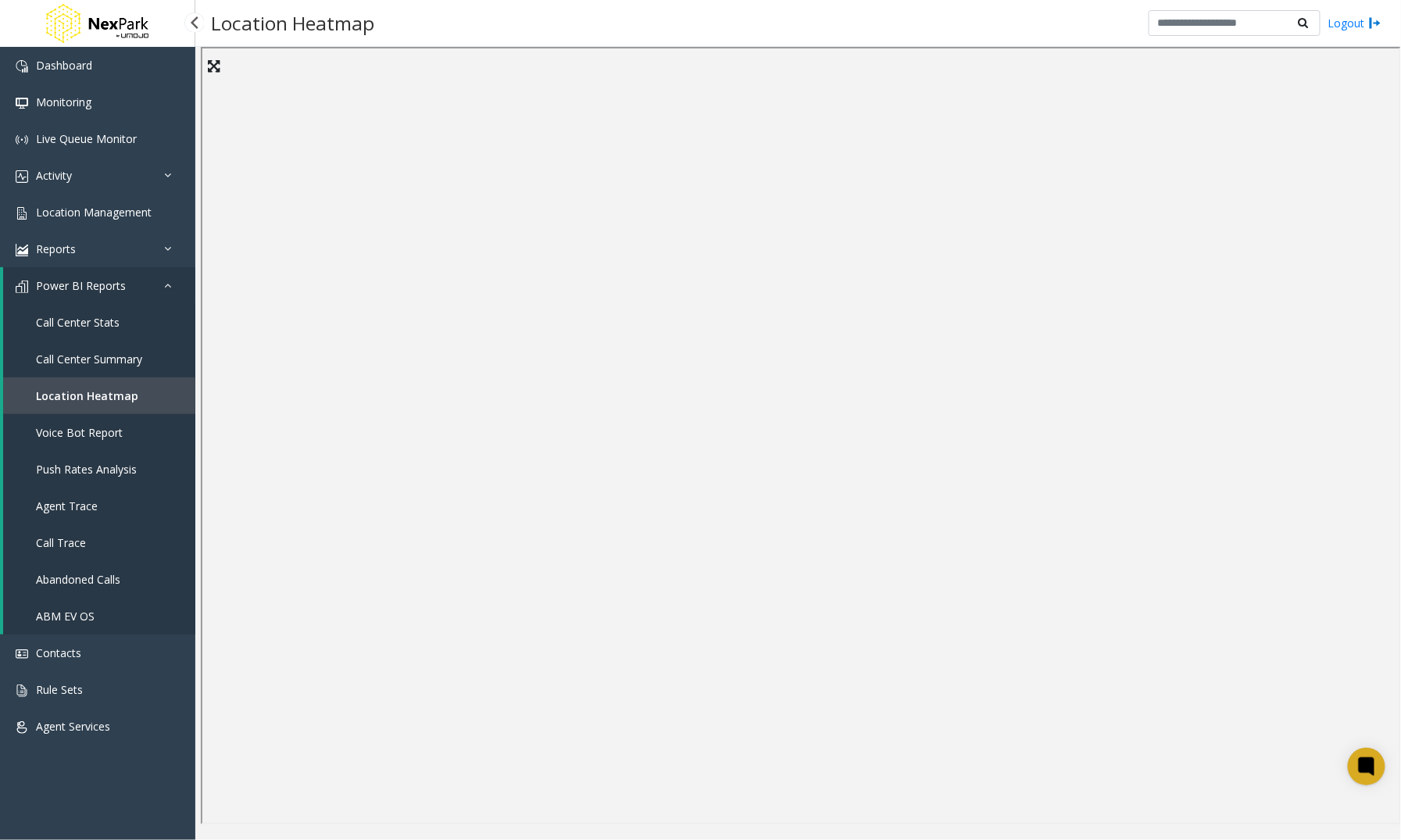
click at [56, 436] on span "Voice Bot Report" at bounding box center [79, 432] width 87 height 15
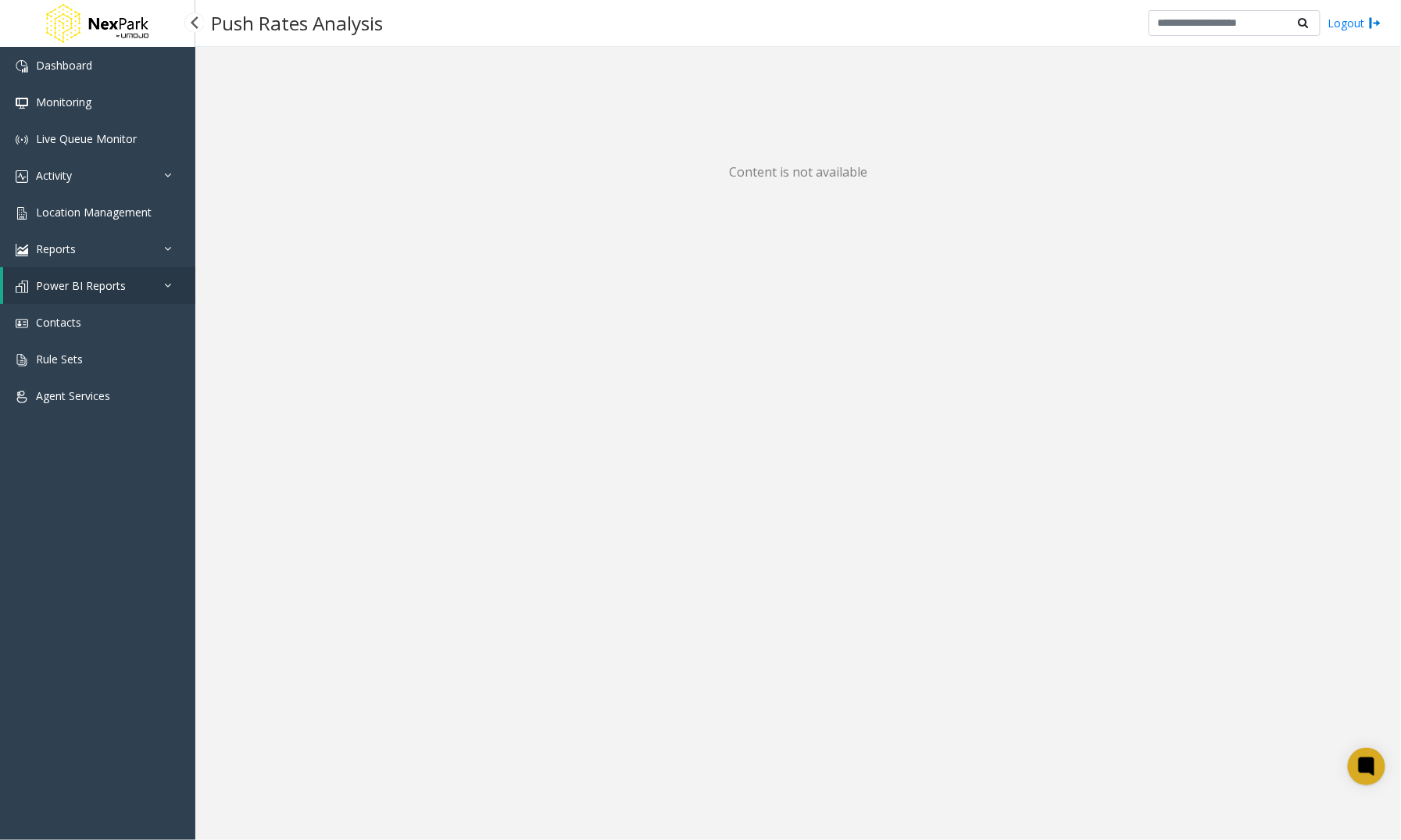
click at [170, 286] on icon at bounding box center [172, 285] width 16 height 11
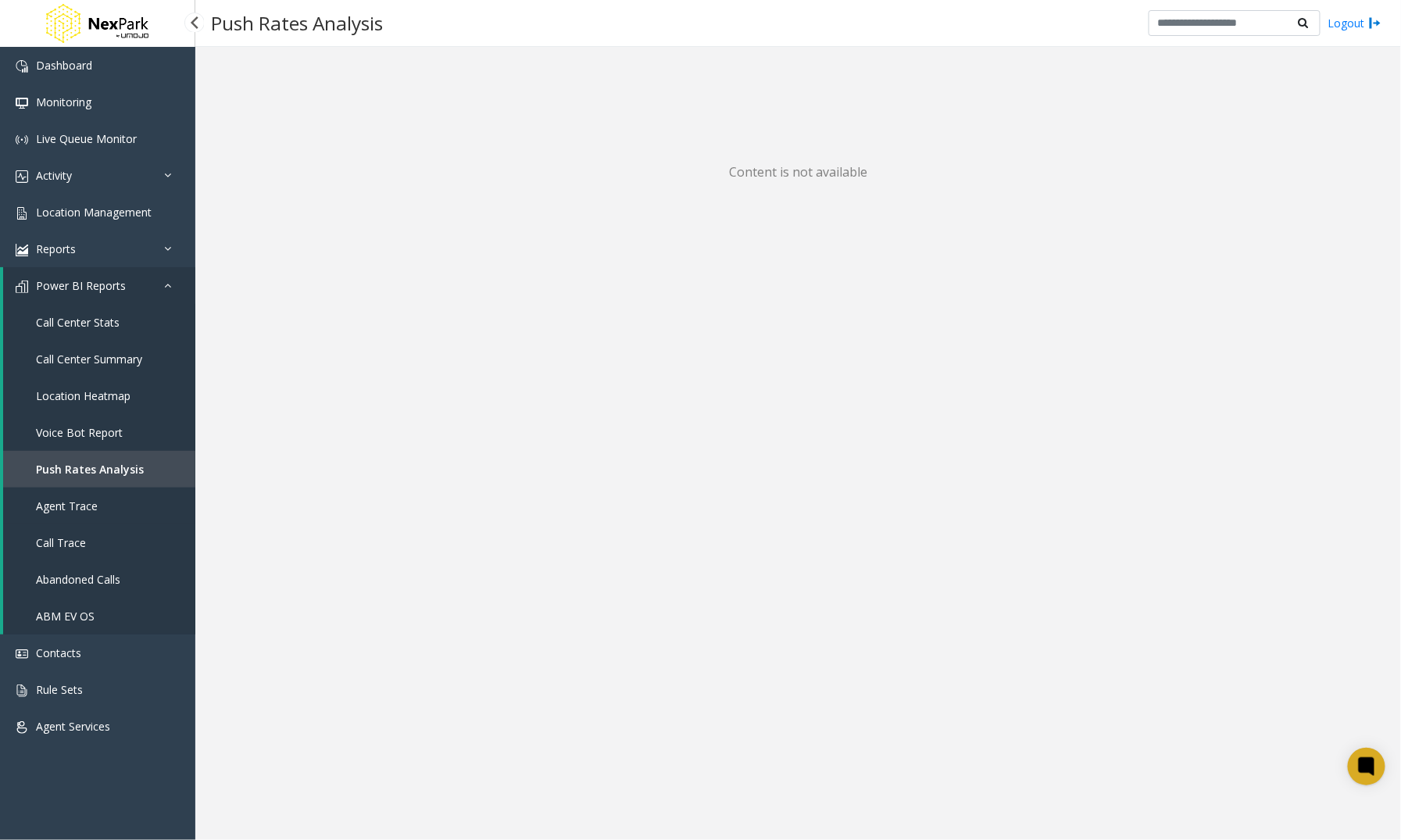
click at [44, 509] on span "Agent Trace" at bounding box center [66, 505] width 61 height 15
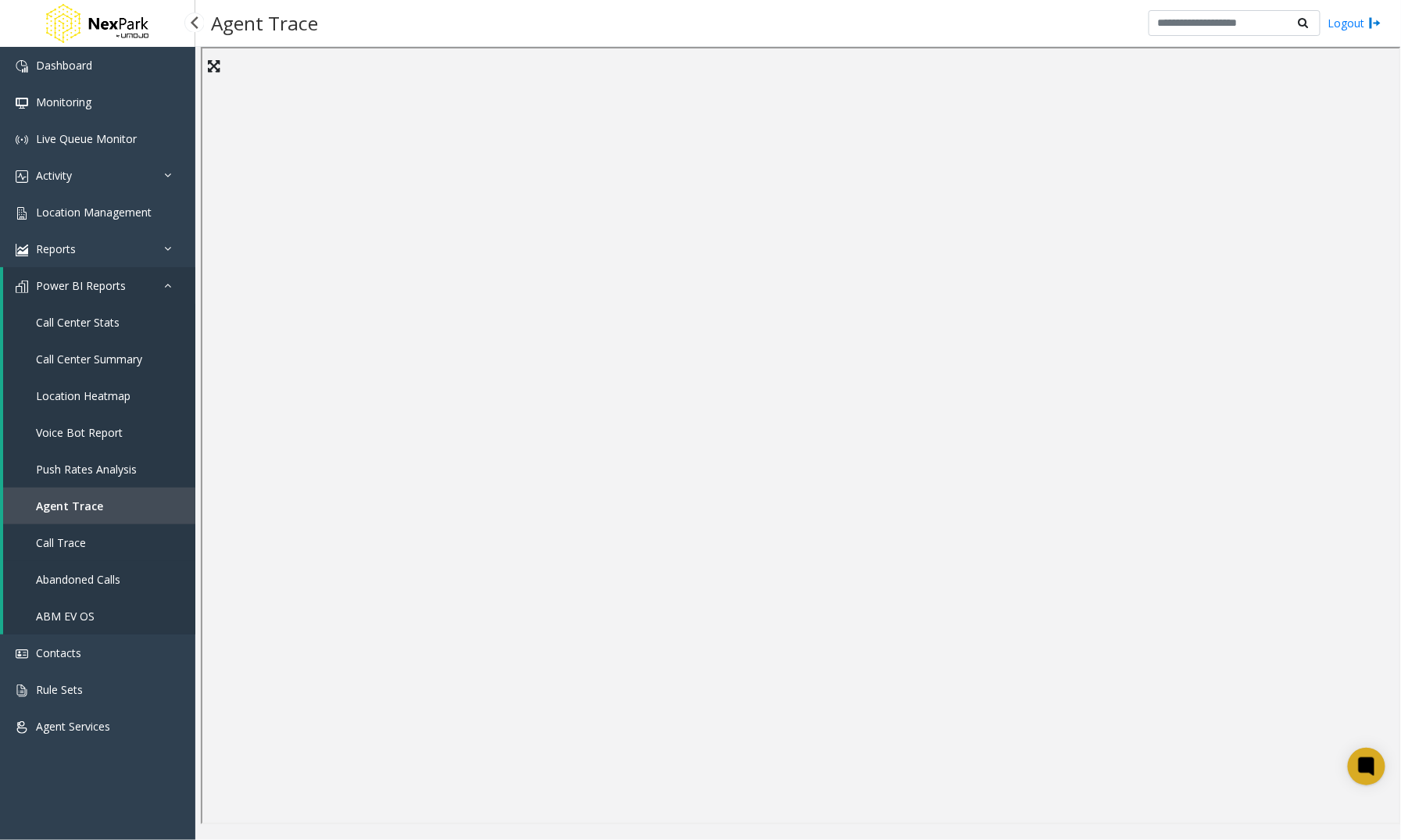
click at [84, 537] on span "Call Trace" at bounding box center [60, 542] width 50 height 15
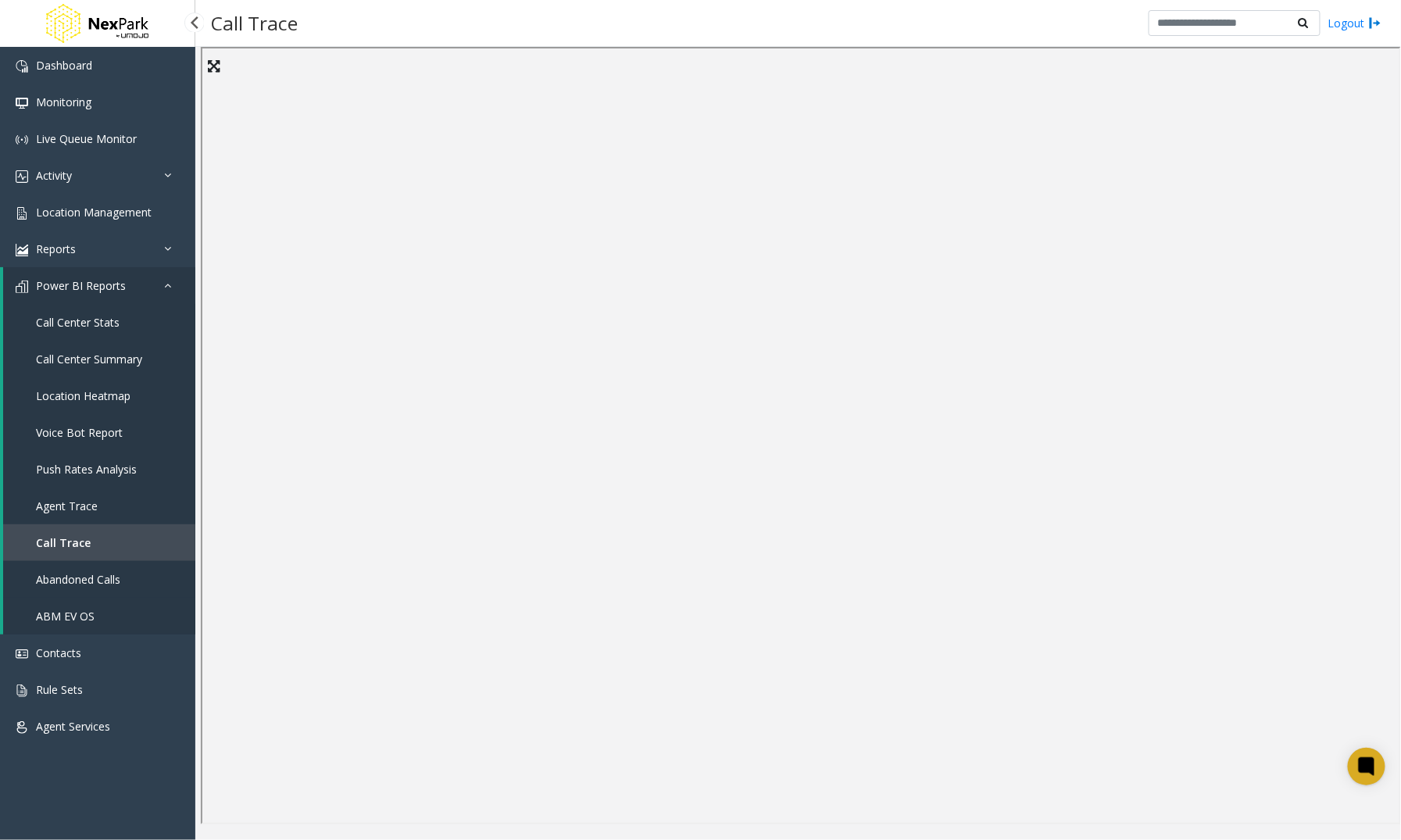
click at [66, 579] on span "Abandoned Calls" at bounding box center [77, 578] width 84 height 15
click at [57, 617] on span "ABM EV OS" at bounding box center [64, 616] width 58 height 15
